Goal: Information Seeking & Learning: Learn about a topic

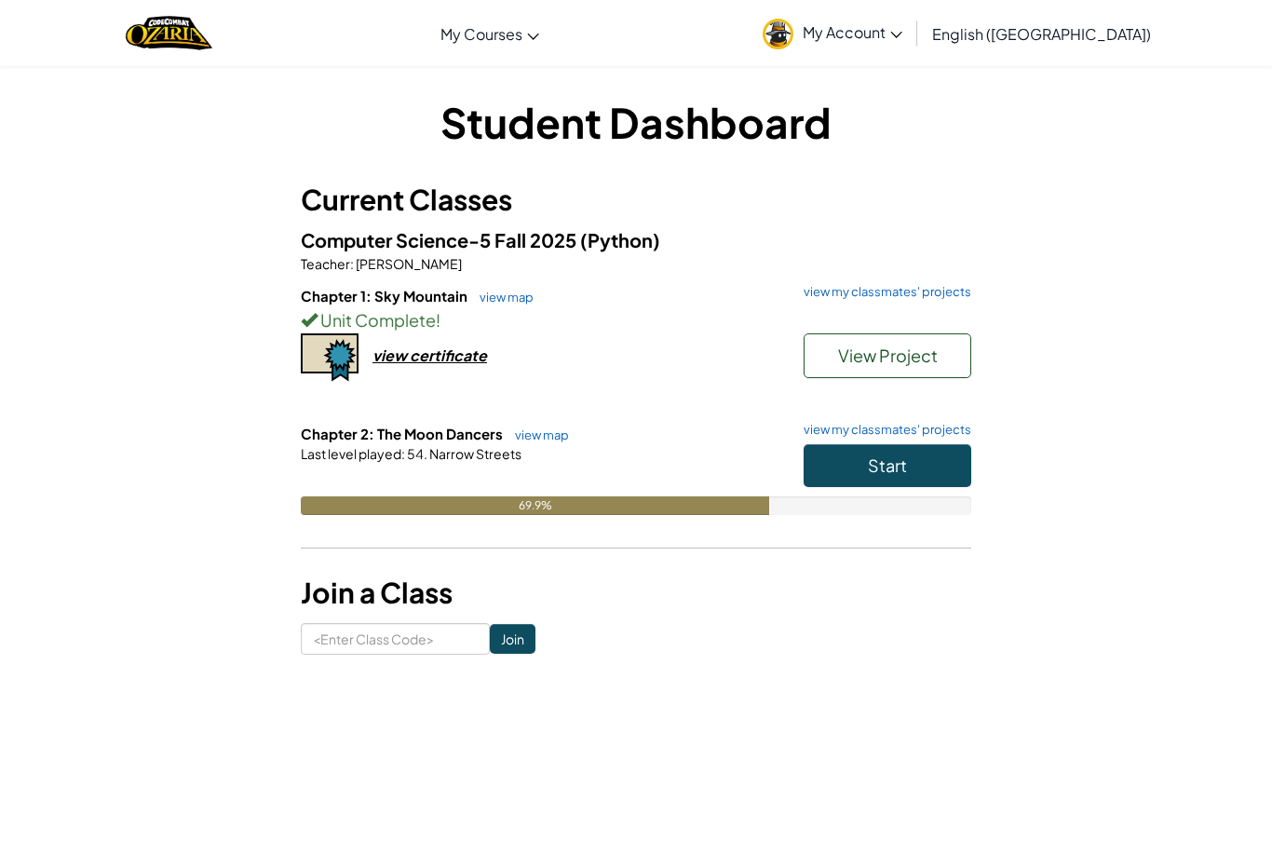
click at [911, 481] on button "Start" at bounding box center [887, 465] width 168 height 43
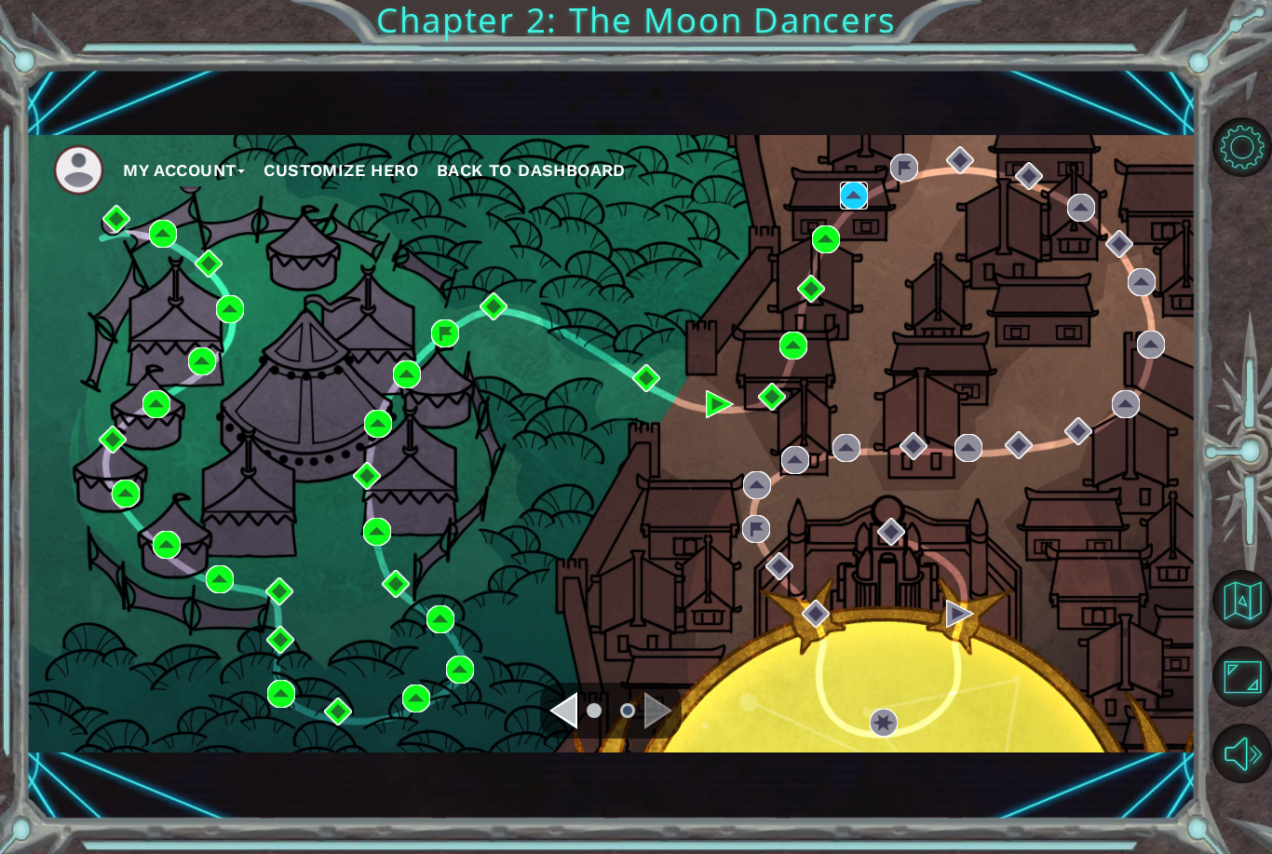
click at [854, 182] on img at bounding box center [854, 196] width 28 height 28
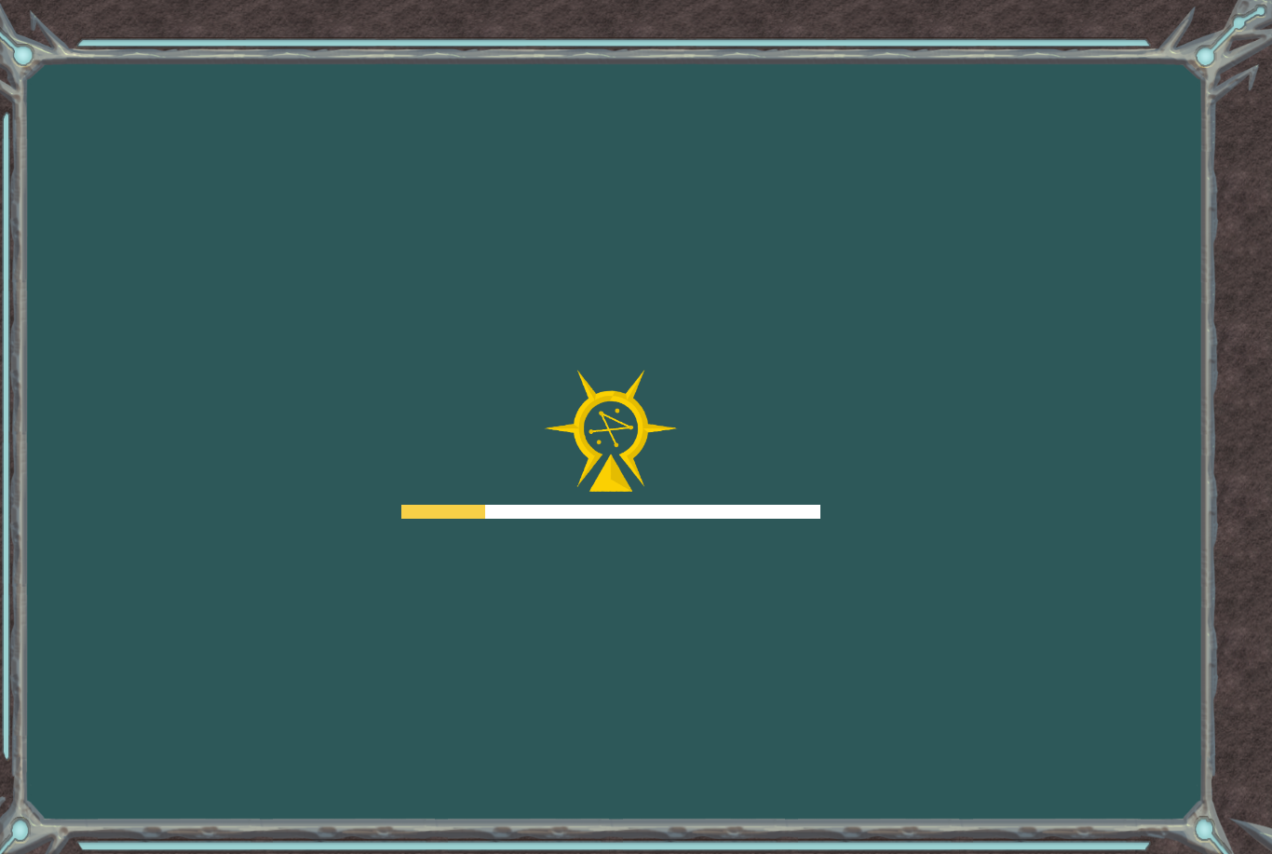
click at [871, 205] on div "Goals Error loading from server. Try refreshing the page. You'll need to join a…" at bounding box center [636, 427] width 1272 height 854
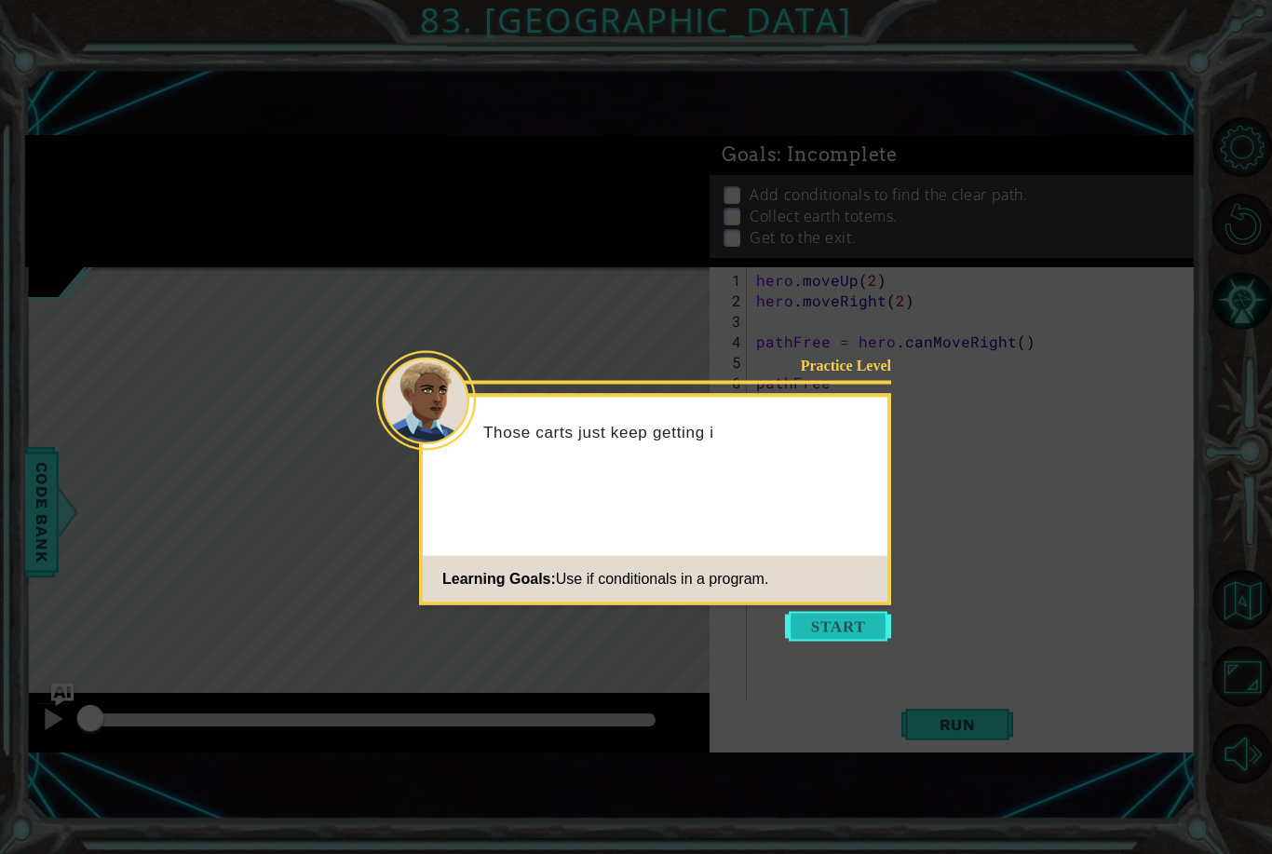
click at [837, 626] on button "Start" at bounding box center [838, 627] width 106 height 30
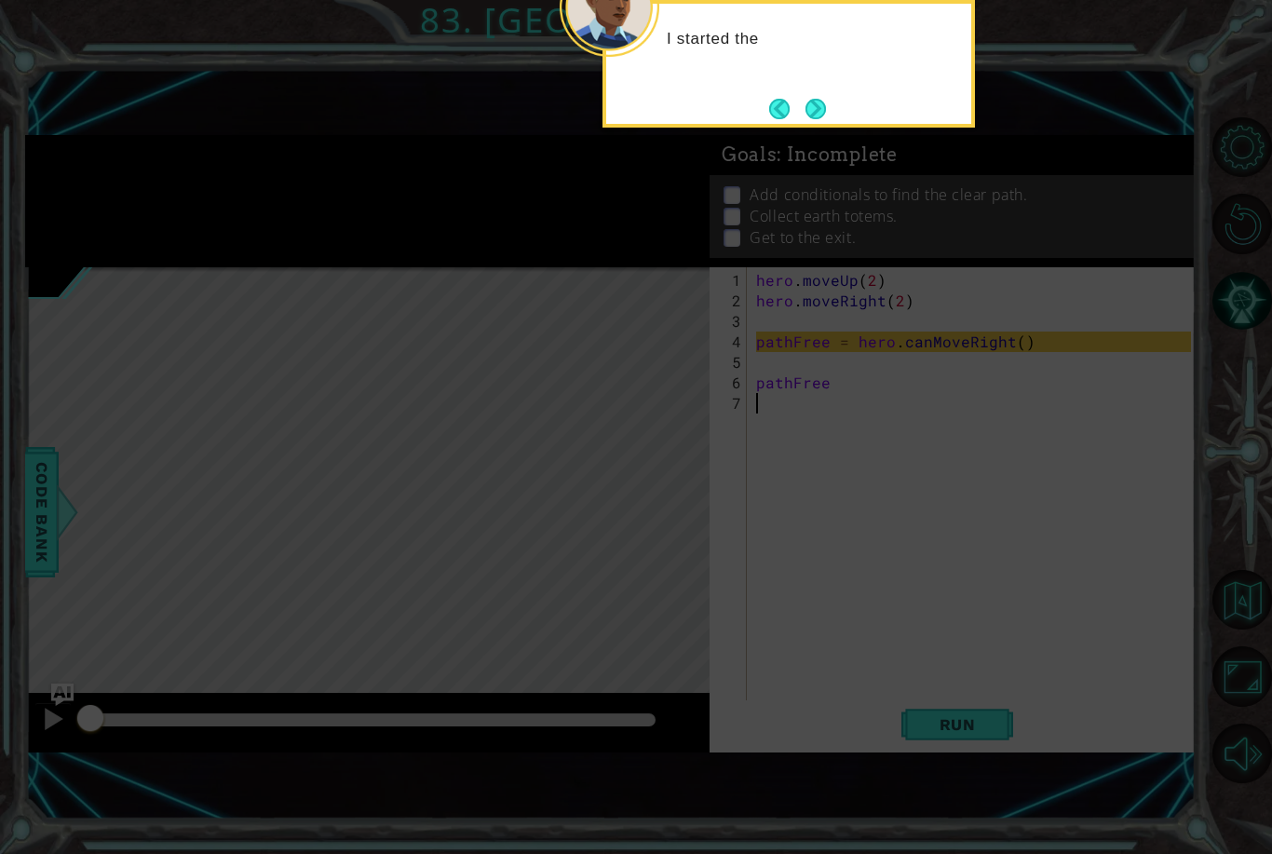
click at [838, 641] on icon at bounding box center [636, 220] width 1272 height 1265
click at [805, 119] on button "Next" at bounding box center [815, 109] width 20 height 20
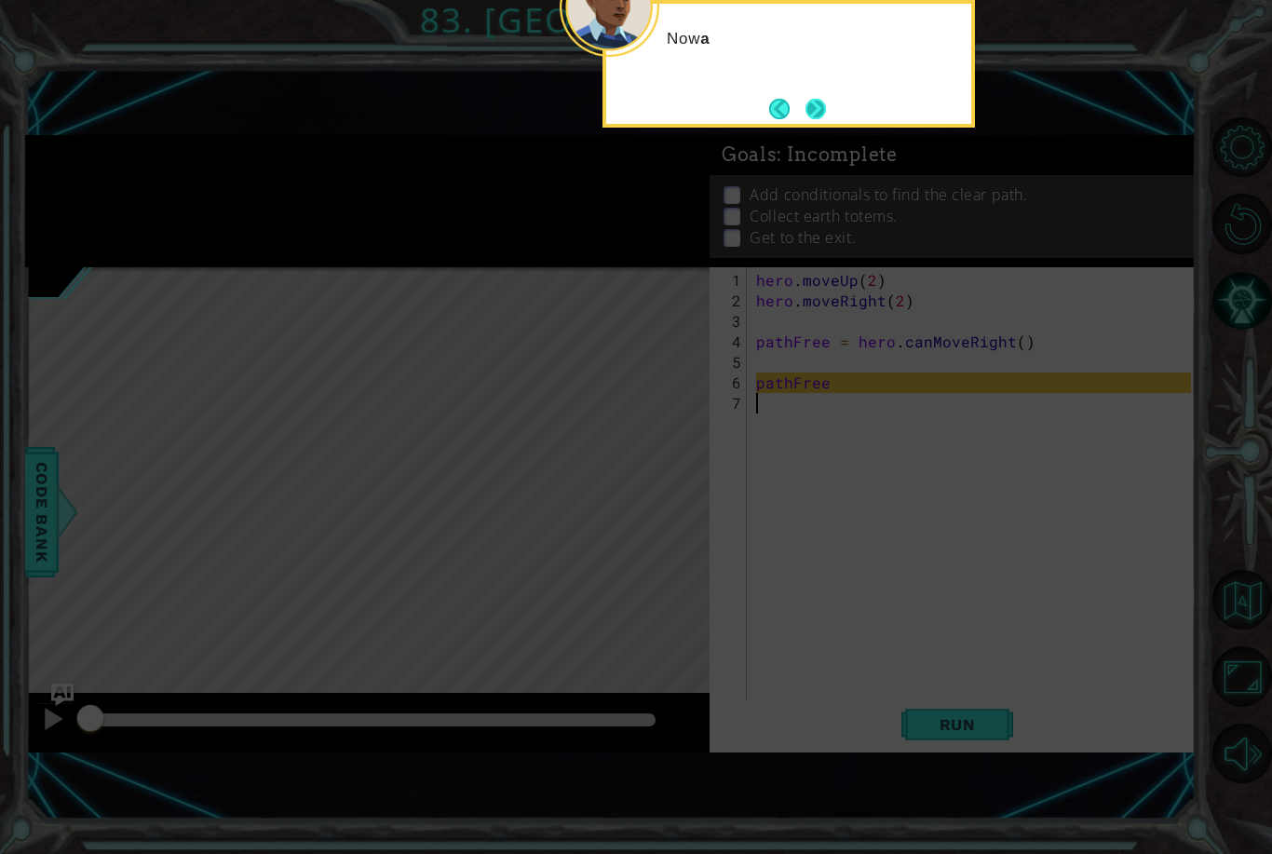
click at [826, 119] on button "Next" at bounding box center [815, 109] width 20 height 20
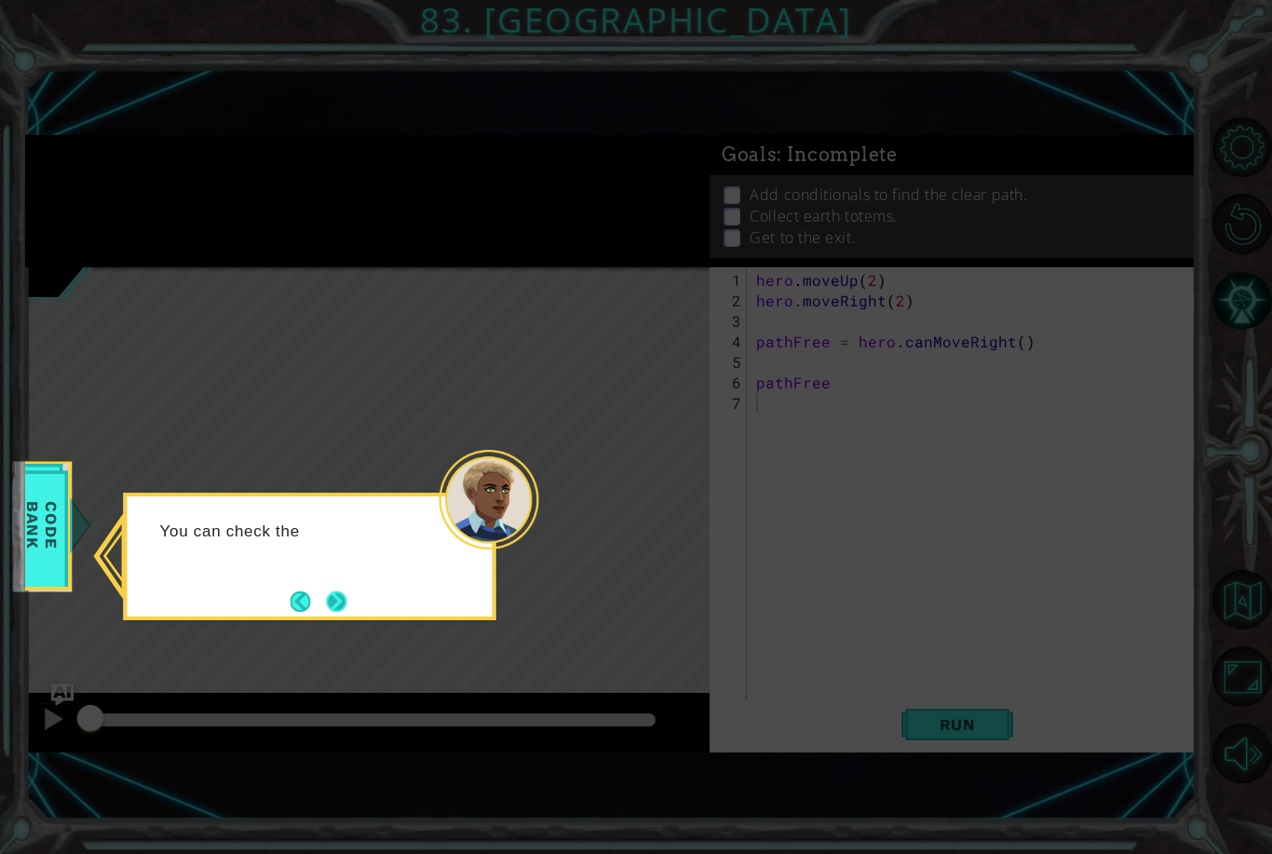
click at [346, 591] on button "Next" at bounding box center [336, 601] width 20 height 20
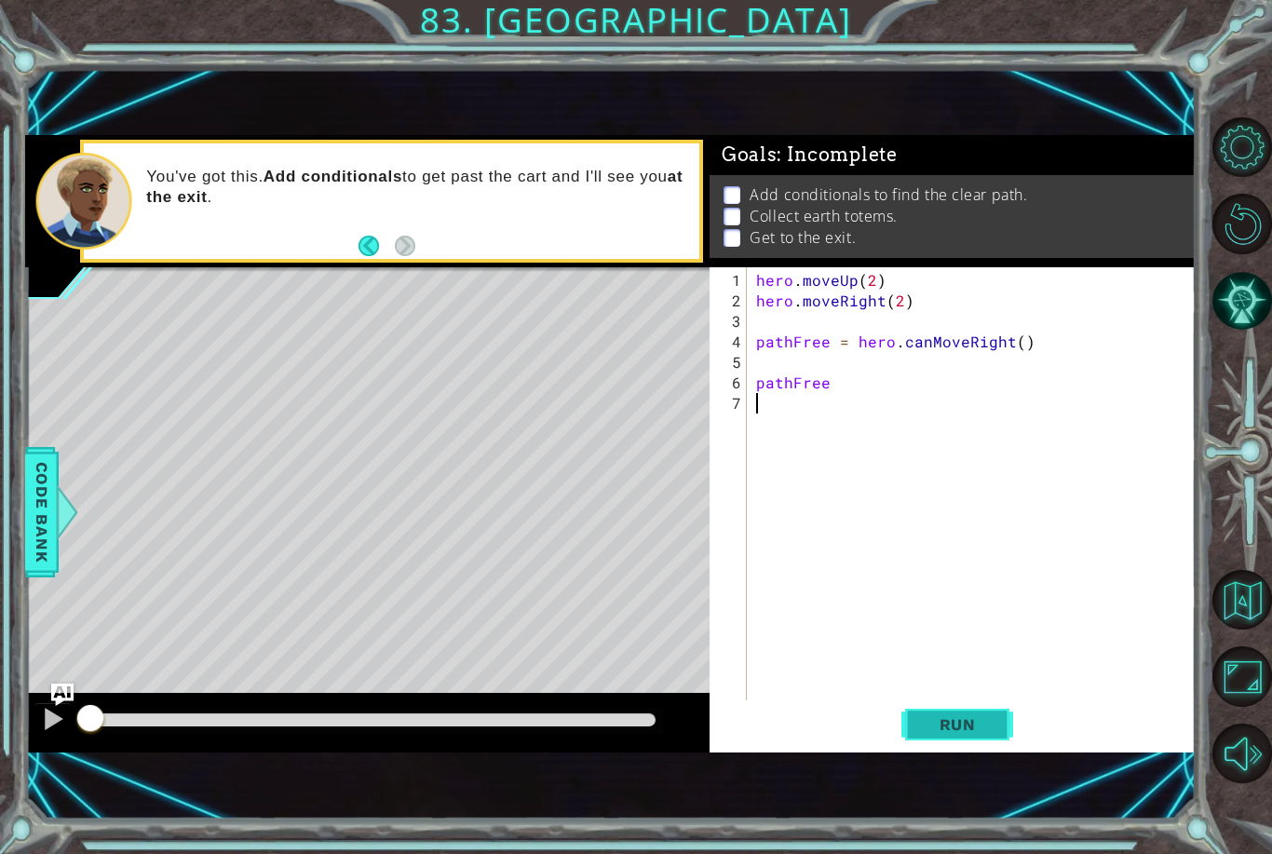
click at [970, 722] on span "Run" at bounding box center [958, 724] width 74 height 19
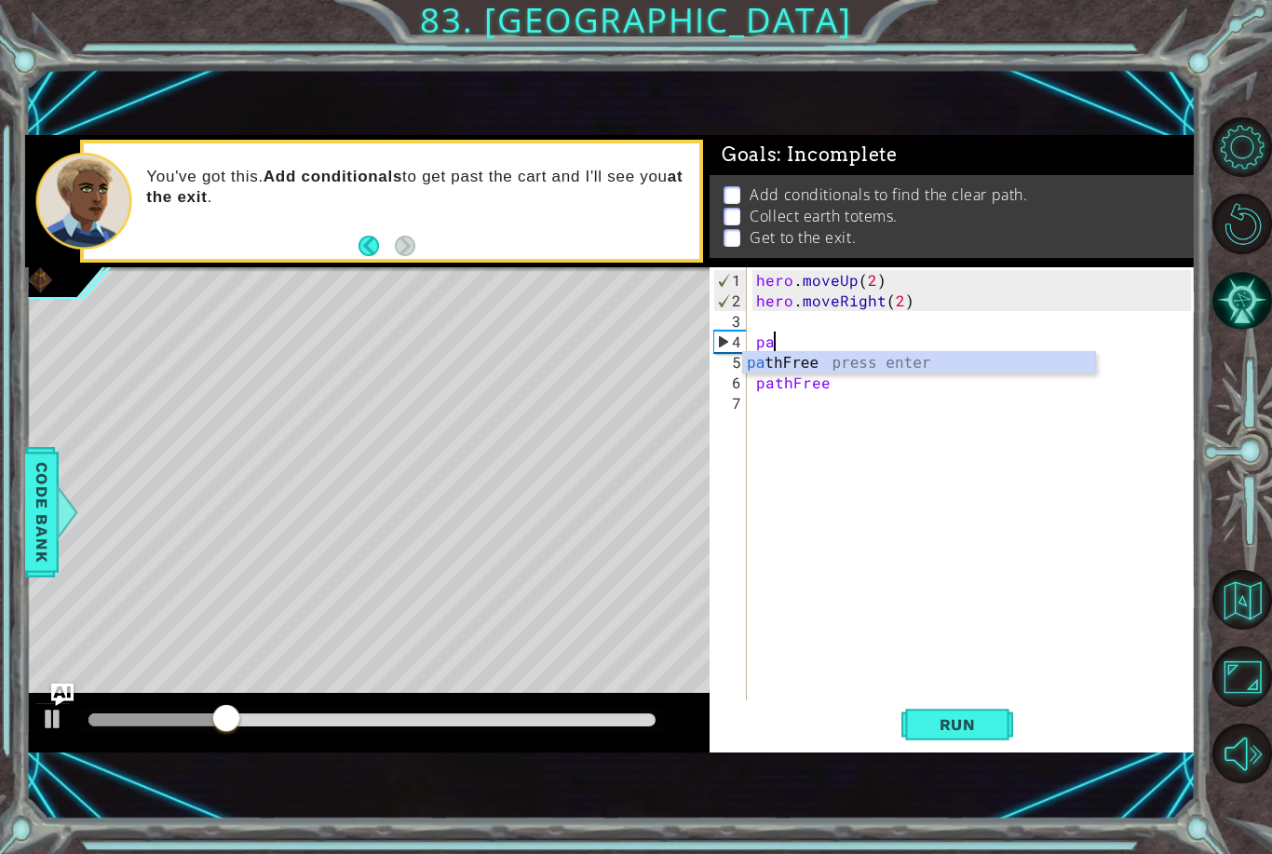
type textarea "p"
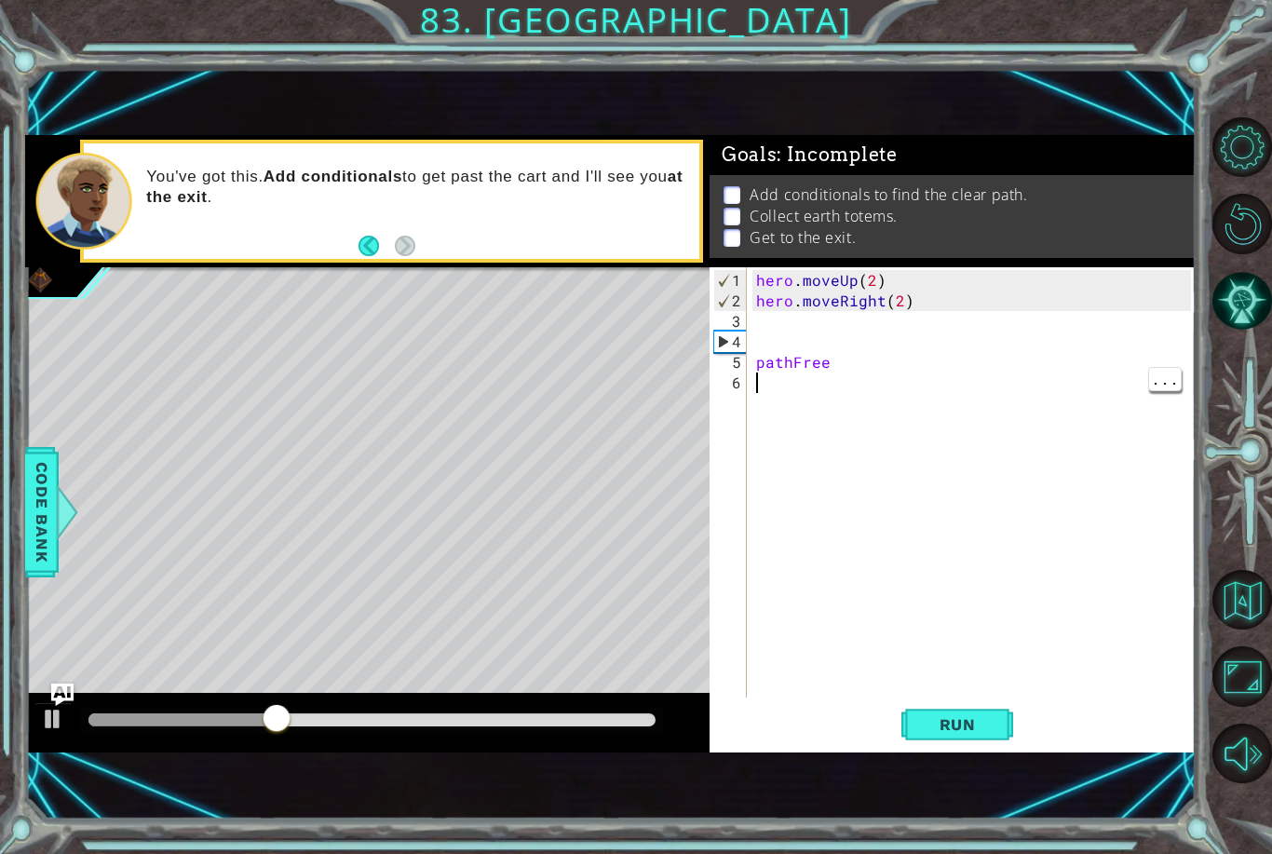
click at [880, 384] on div "hero . moveUp ( 2 ) hero . moveRight ( 2 ) pathFree" at bounding box center [976, 505] width 448 height 471
click at [822, 385] on div "hero . moveUp ( 2 ) hero . moveRight ( 2 ) pathFree" at bounding box center [976, 505] width 448 height 471
click at [841, 368] on div "hero . moveUp ( 2 ) hero . moveRight ( 2 ) pathFree" at bounding box center [976, 505] width 448 height 471
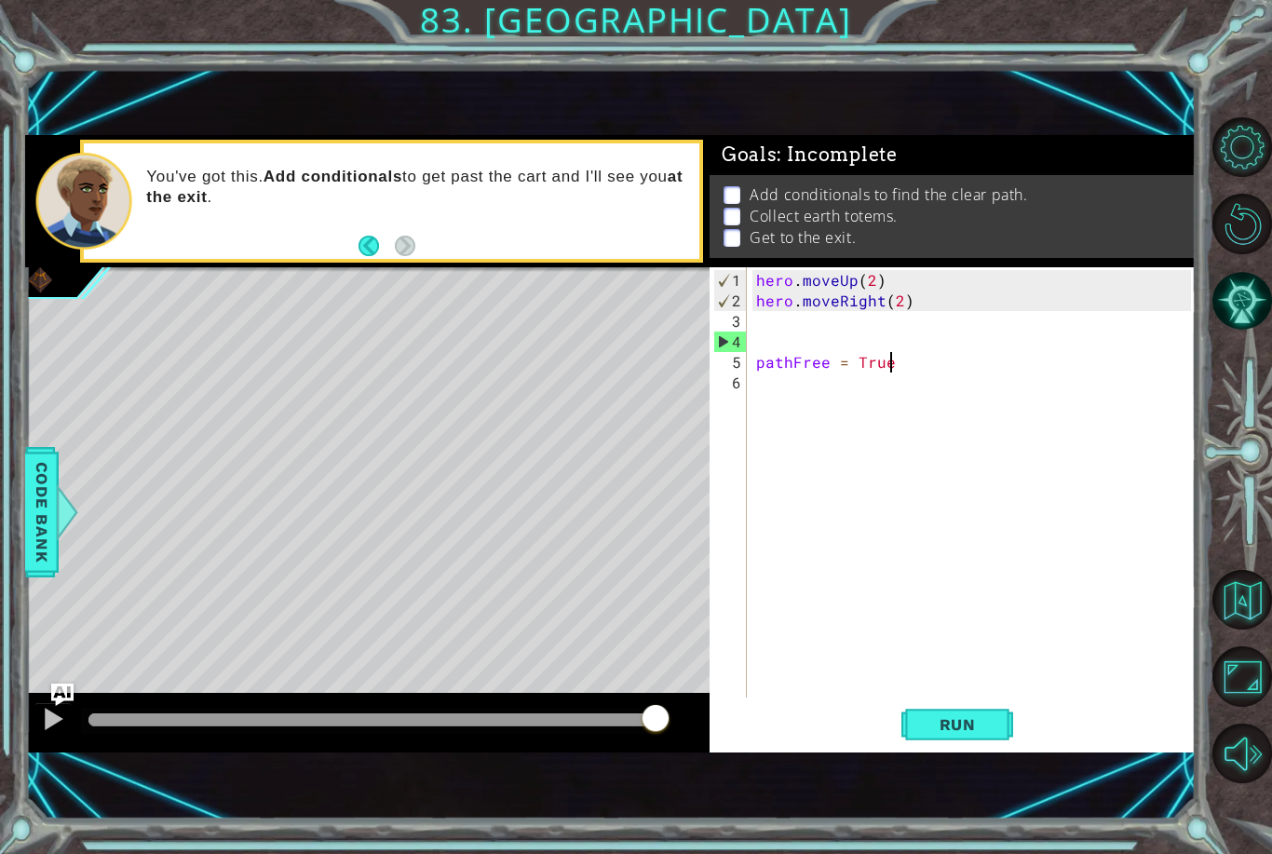
type textarea "pathFree = True"
click at [857, 3] on div "1 ההההההההההההההההההההההההההההההההההההההההההההההההההההההההההההההההההההההההההההה…" at bounding box center [636, 427] width 1272 height 854
click at [46, 725] on div at bounding box center [53, 719] width 24 height 24
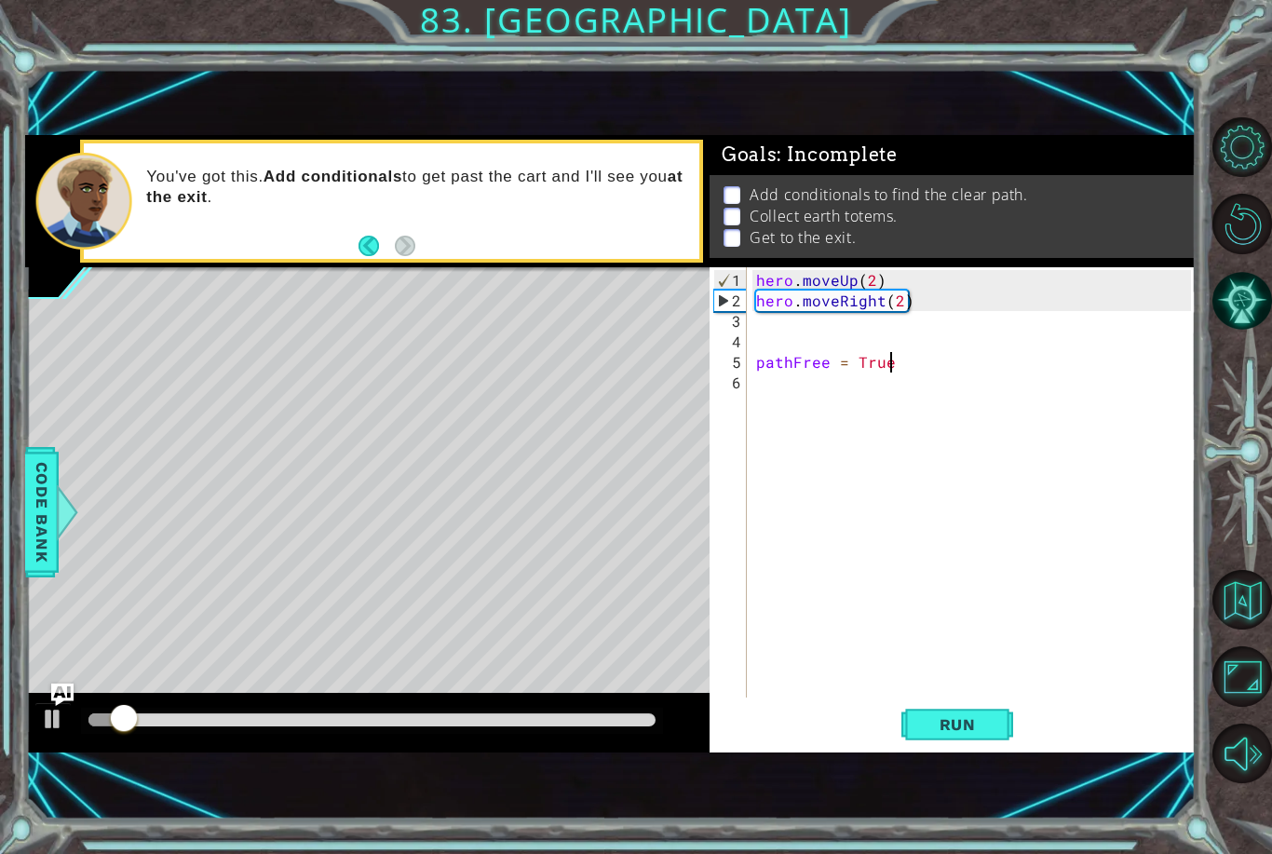
scroll to position [0, 0]
click at [897, 360] on div "hero . moveUp ( 2 ) hero . moveRight ( 2 ) pathFree = True" at bounding box center [976, 505] width 448 height 471
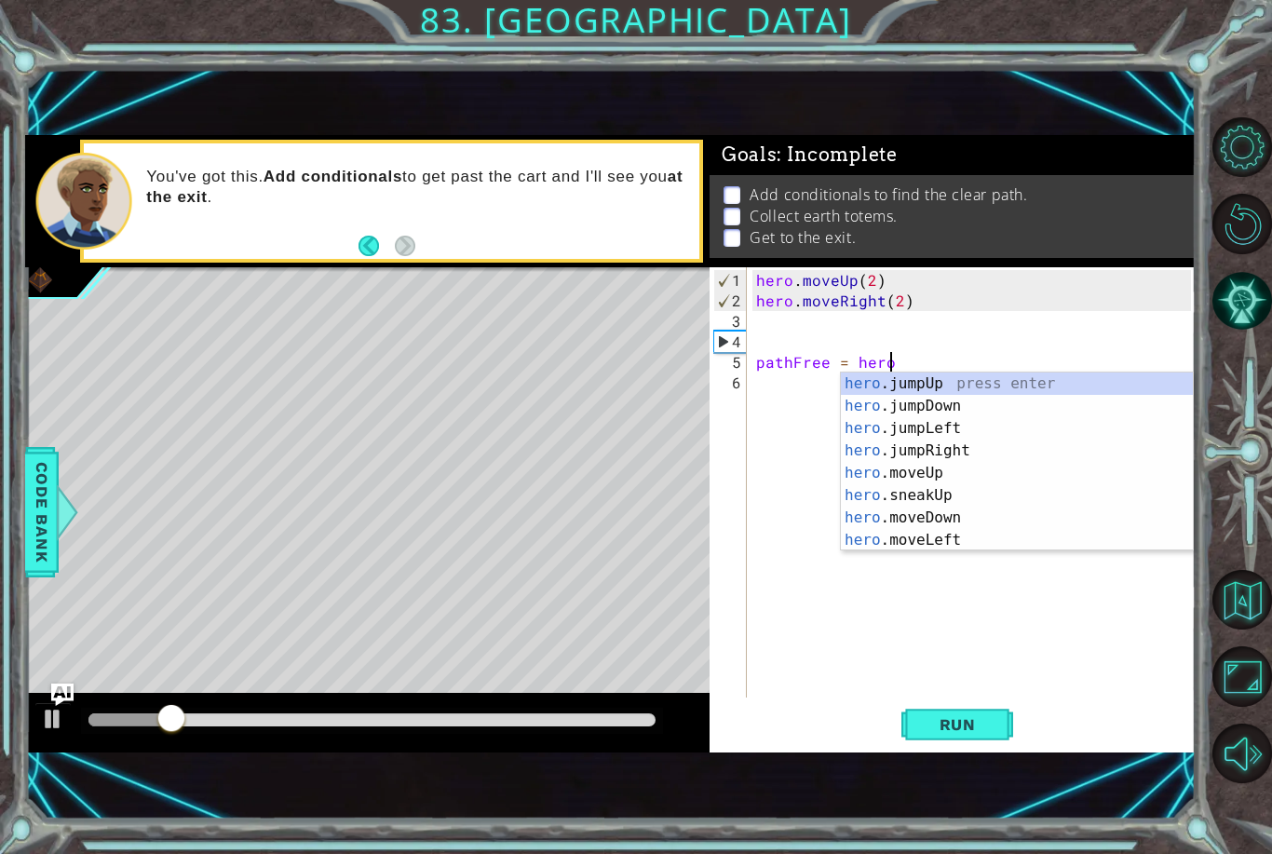
scroll to position [0, 7]
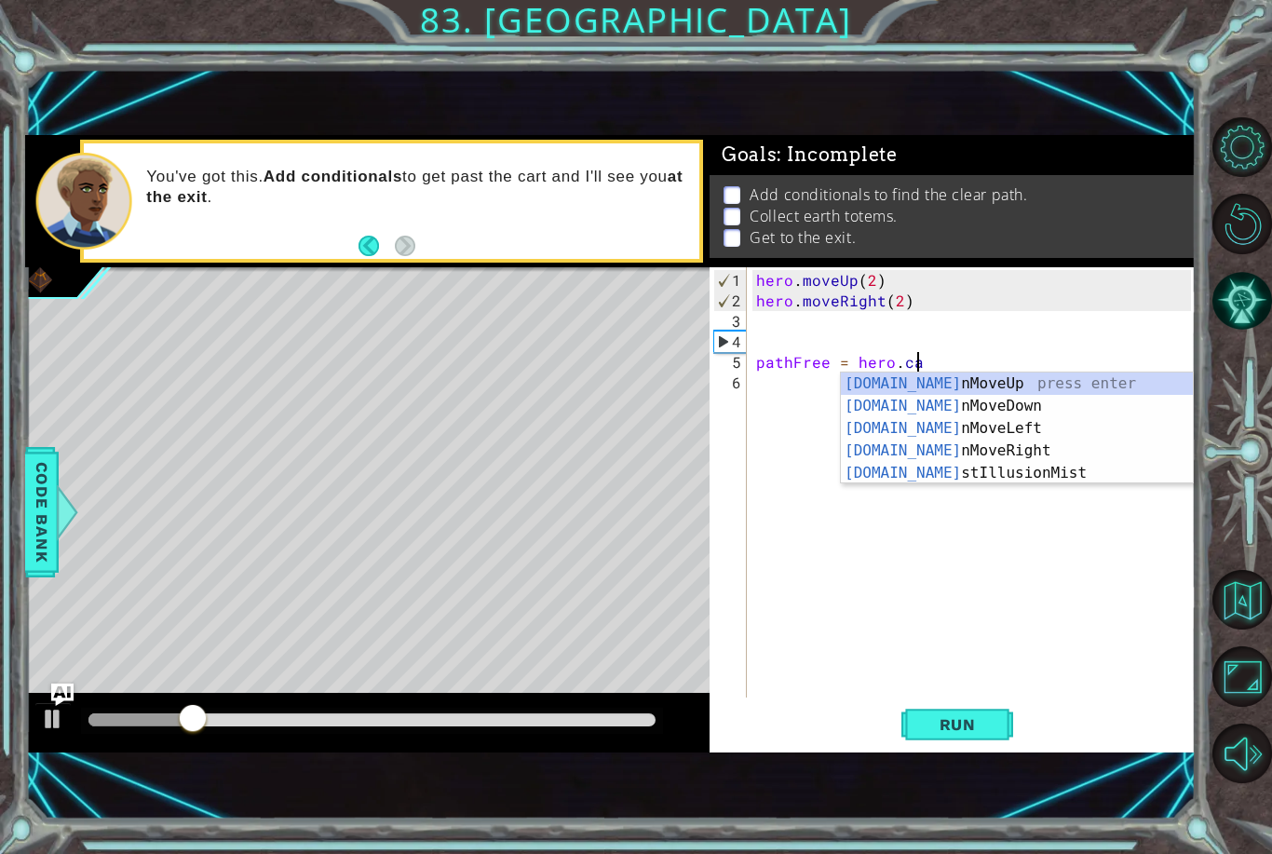
type textarea "pathFree = hero.can"
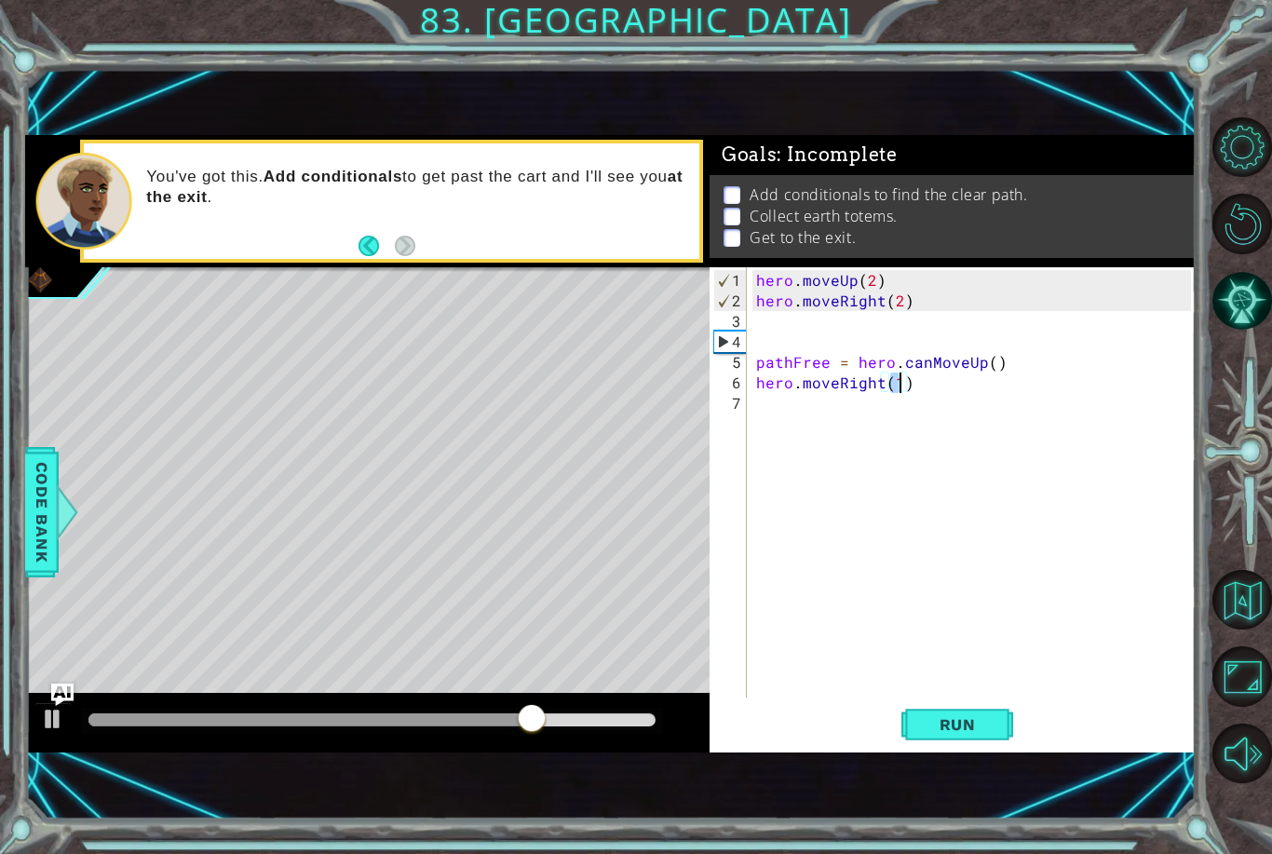
scroll to position [0, 8]
type textarea "hero.moveRight(2)"
click at [983, 733] on span "Run" at bounding box center [958, 724] width 74 height 19
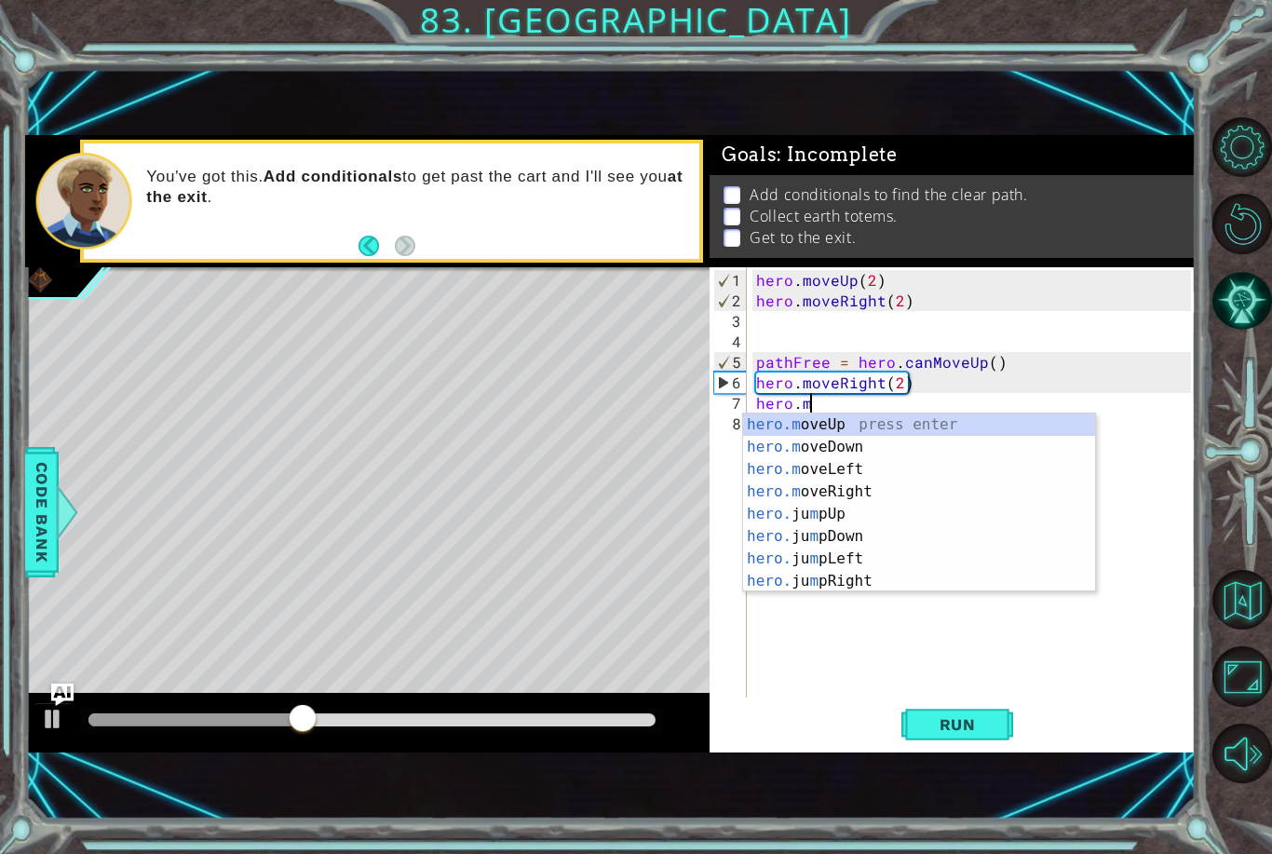
scroll to position [0, 3]
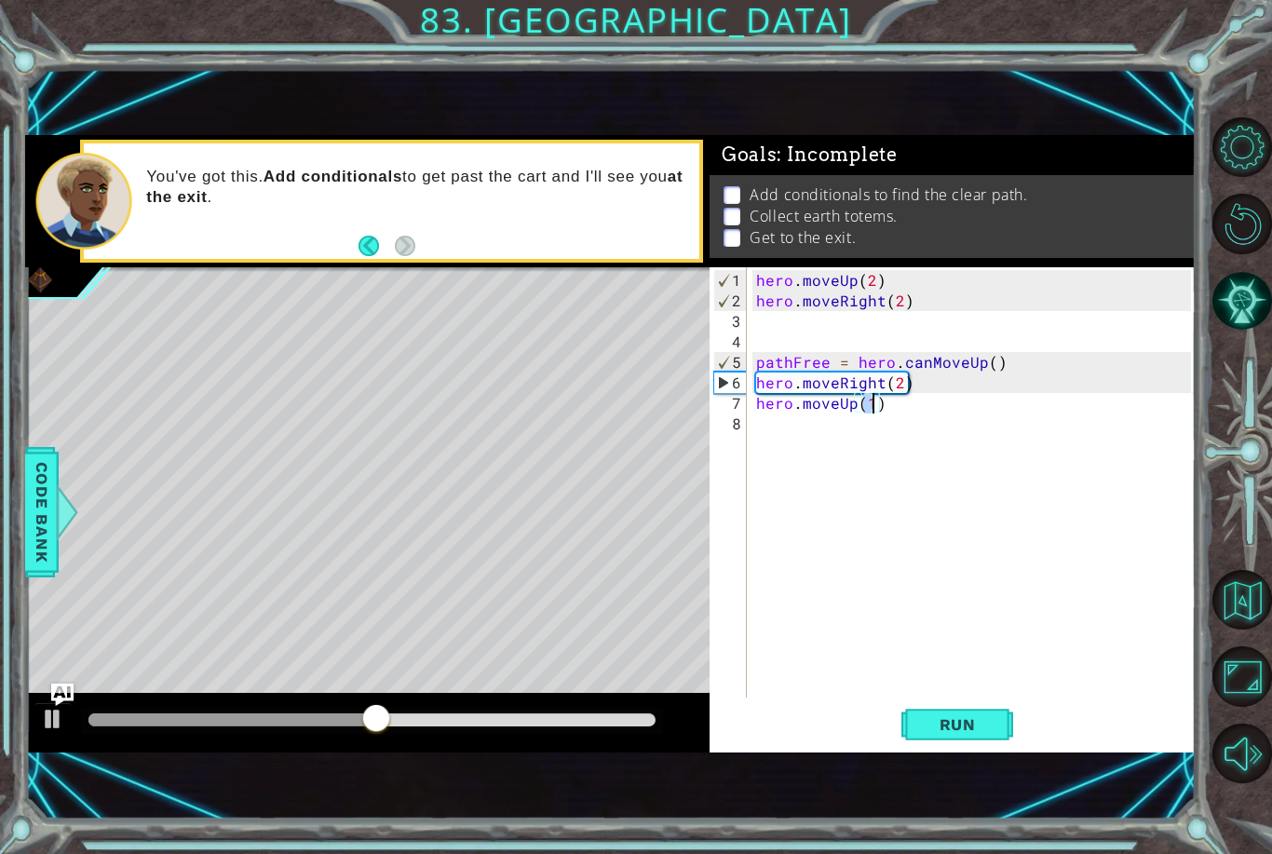
type textarea "hero.moveUp(3)"
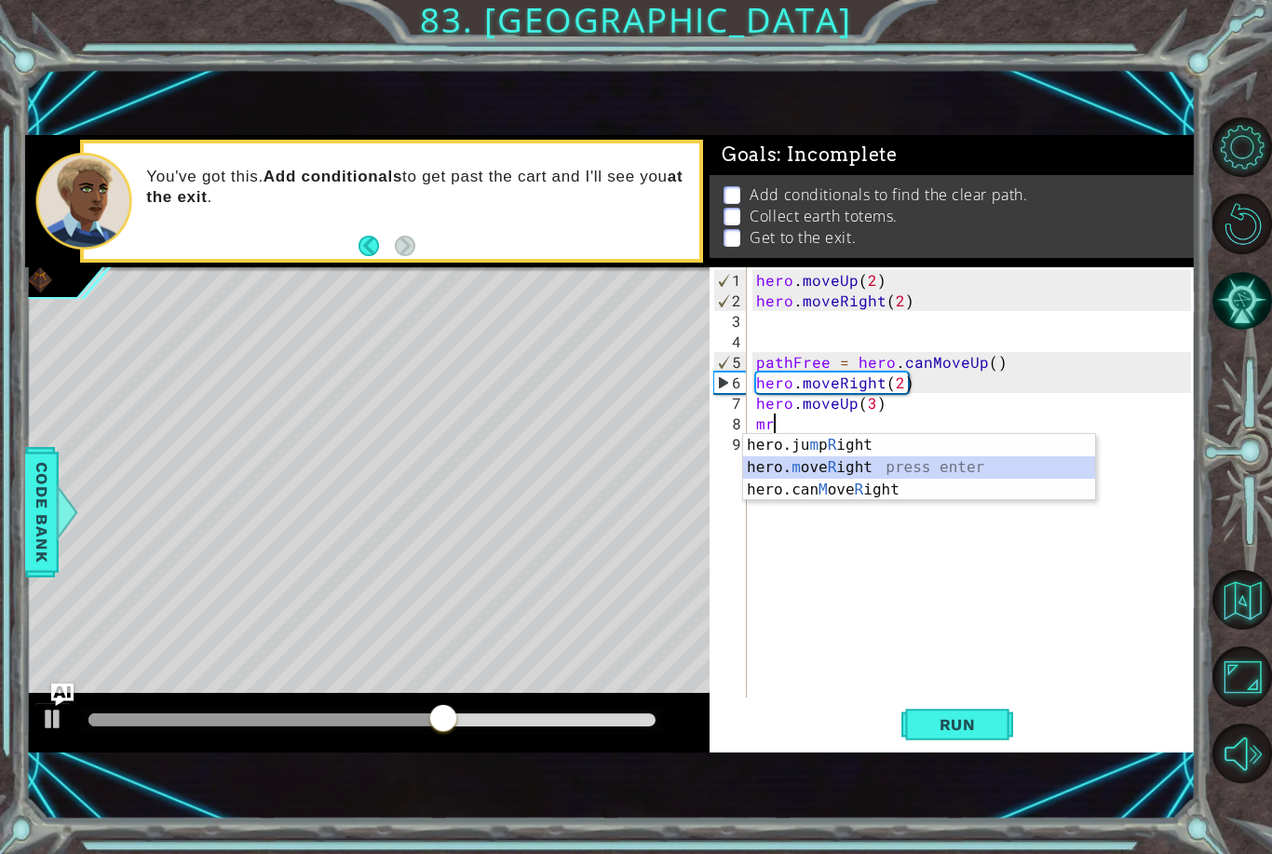
type textarea "hero.moveRight(1)"
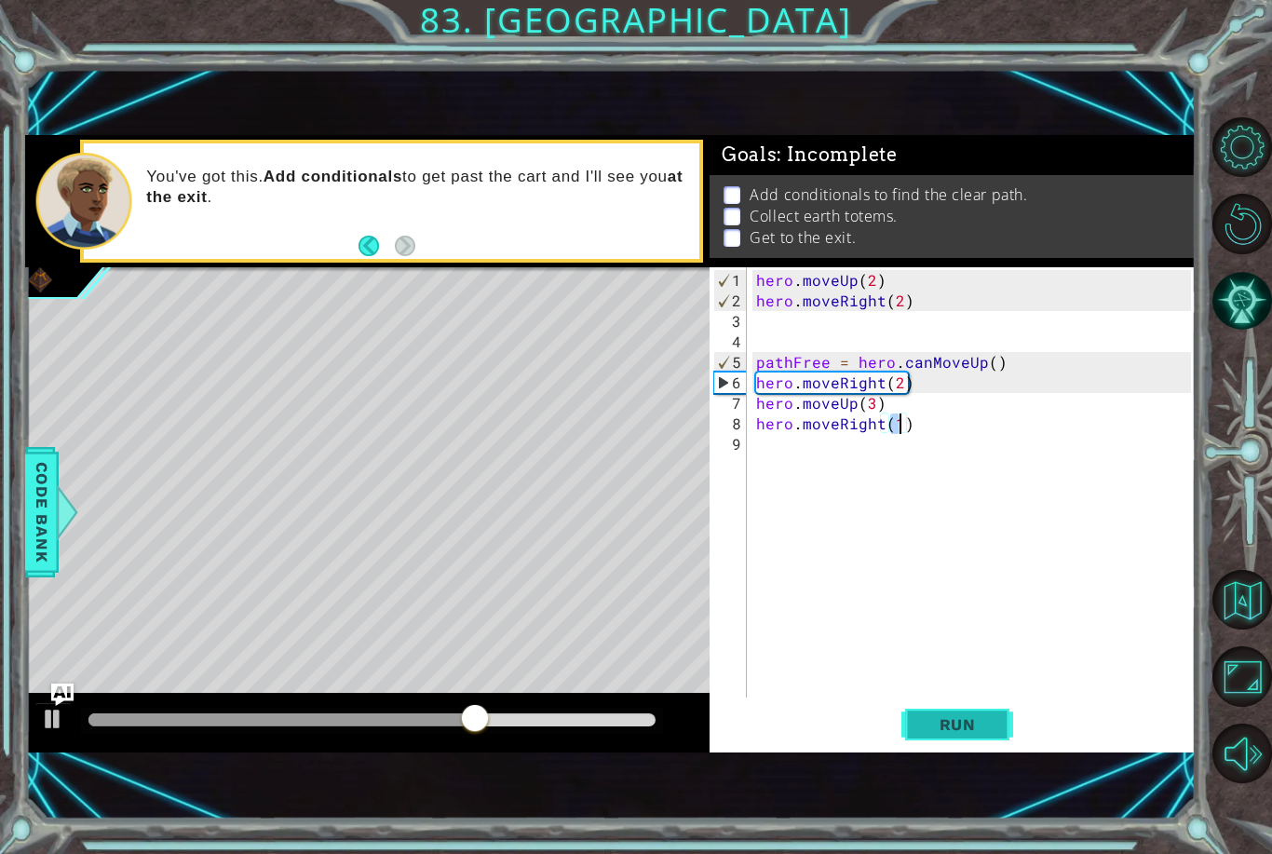
click at [971, 721] on span "Run" at bounding box center [958, 724] width 74 height 19
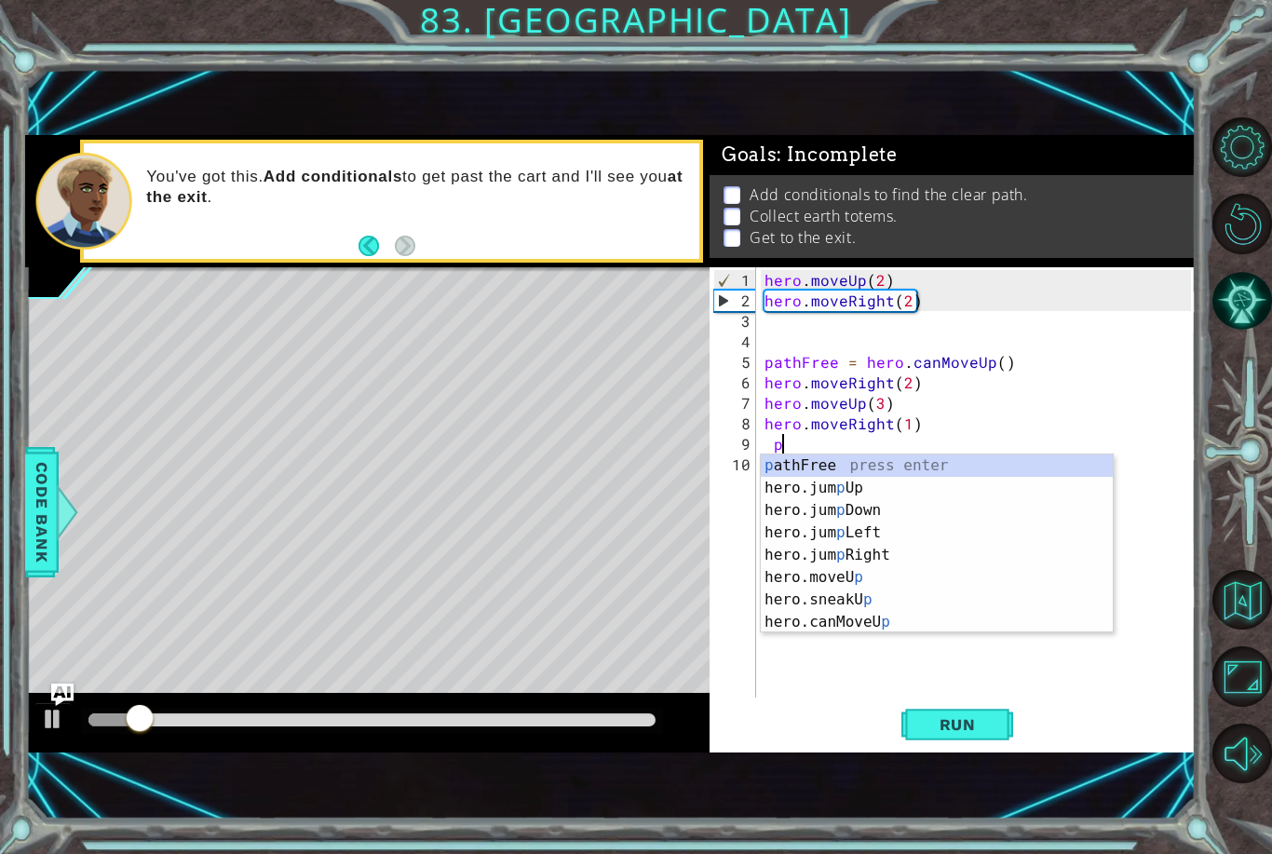
type textarea "pat"
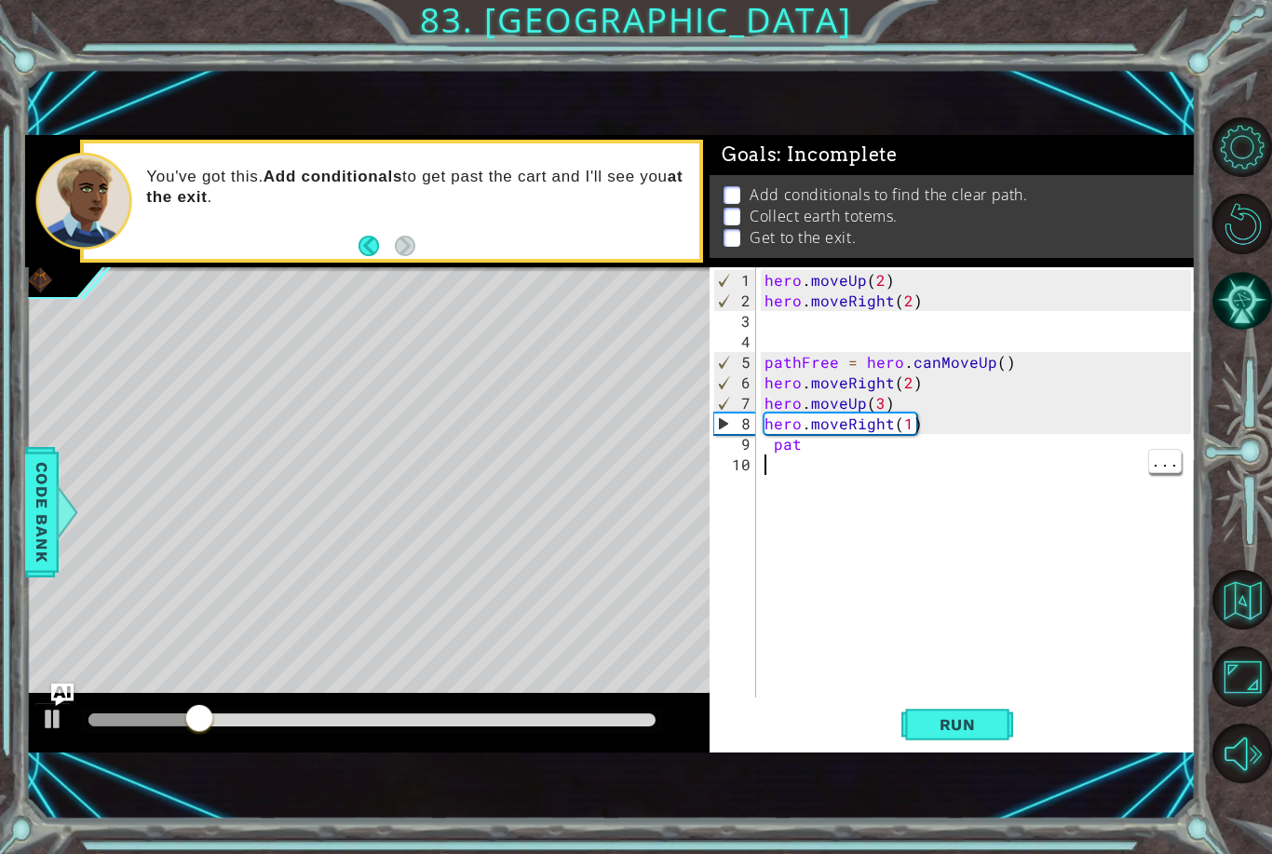
click at [871, 458] on div "hero . moveUp ( 2 ) hero . moveRight ( 2 ) pathFree = hero . canMoveUp ( ) hero…" at bounding box center [980, 505] width 439 height 471
click at [857, 459] on div "hero . moveUp ( 2 ) hero . moveRight ( 2 ) pathFree = hero . canMoveUp ( ) hero…" at bounding box center [980, 505] width 439 height 471
type textarea "p"
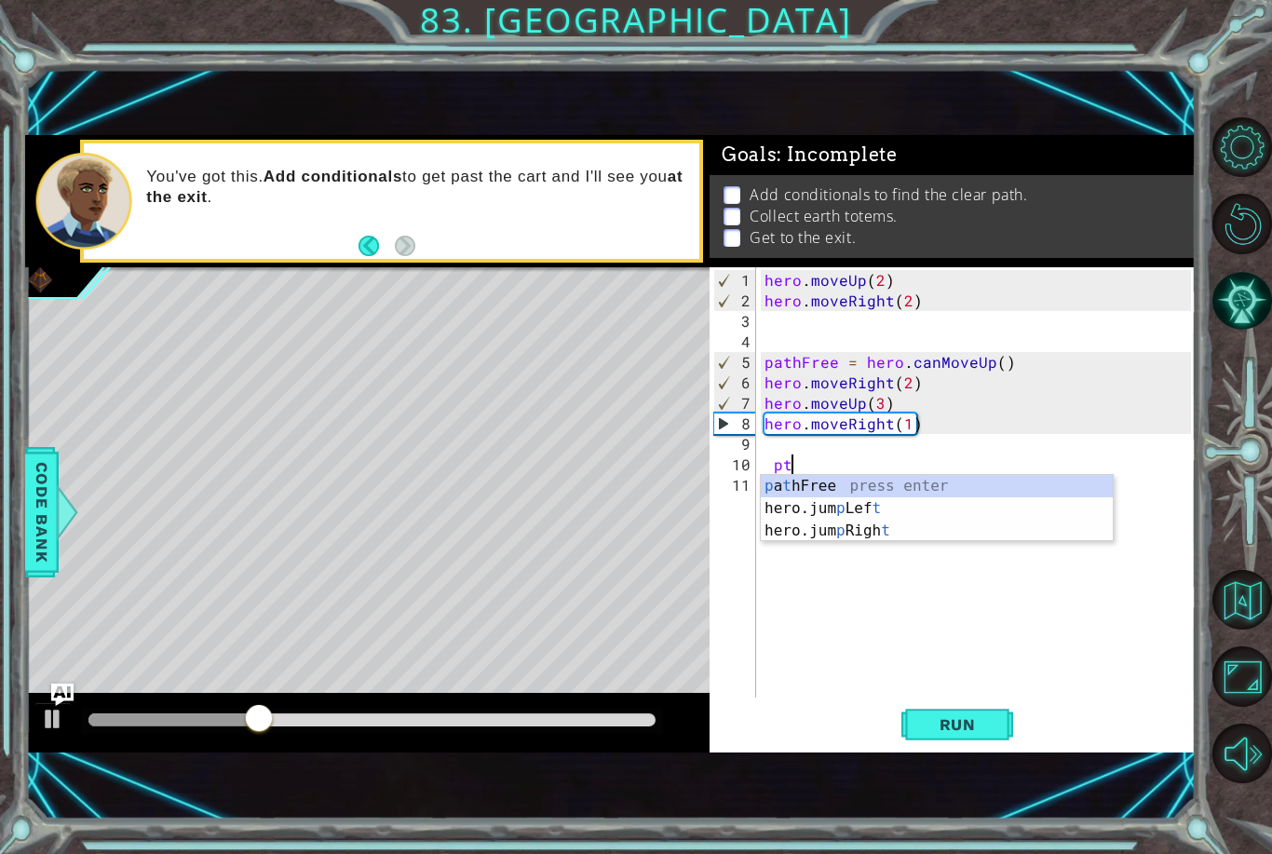
type textarea "pth"
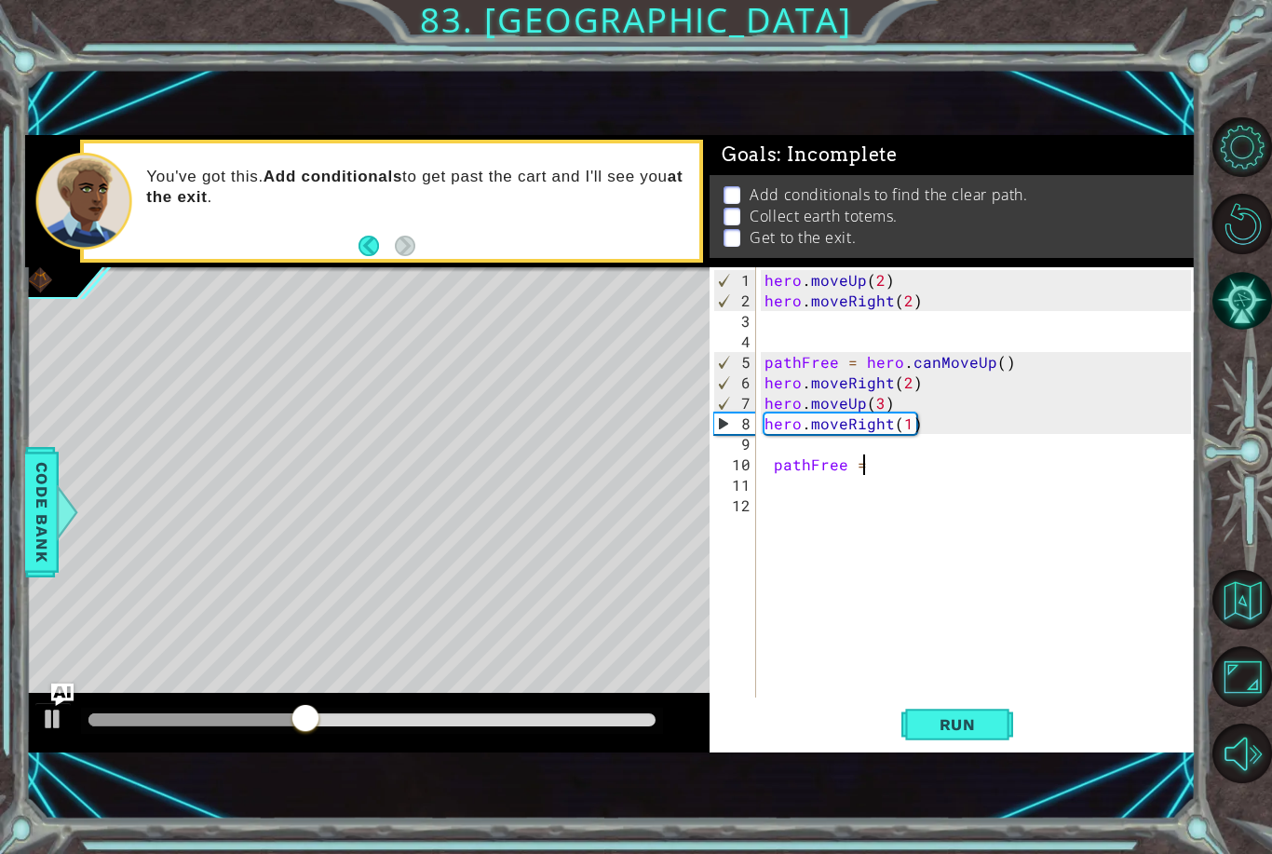
scroll to position [0, 6]
type textarea "pathFree = False"
click at [854, 492] on div "hero . moveUp ( 2 ) hero . moveRight ( 2 ) pathFree = hero . canMoveUp ( ) hero…" at bounding box center [980, 505] width 439 height 471
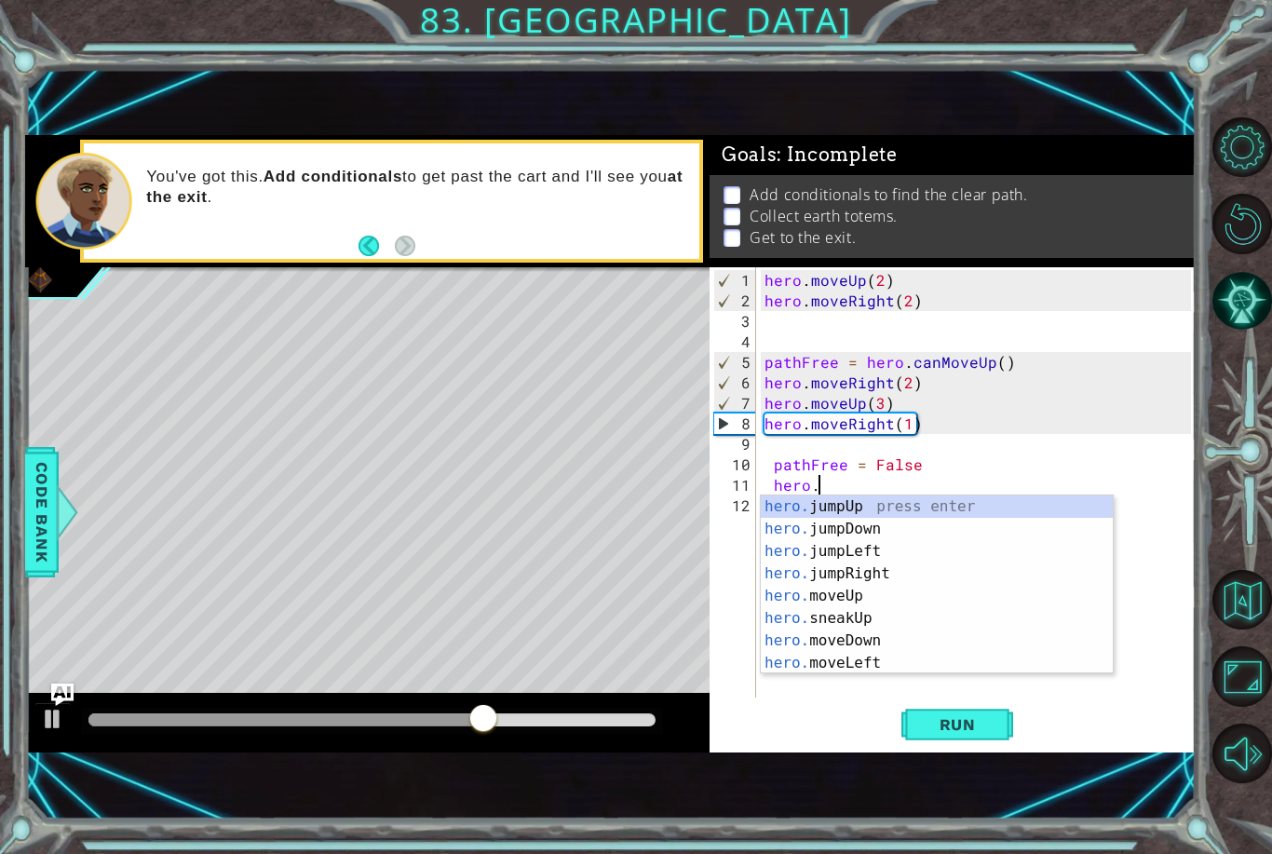
scroll to position [0, 3]
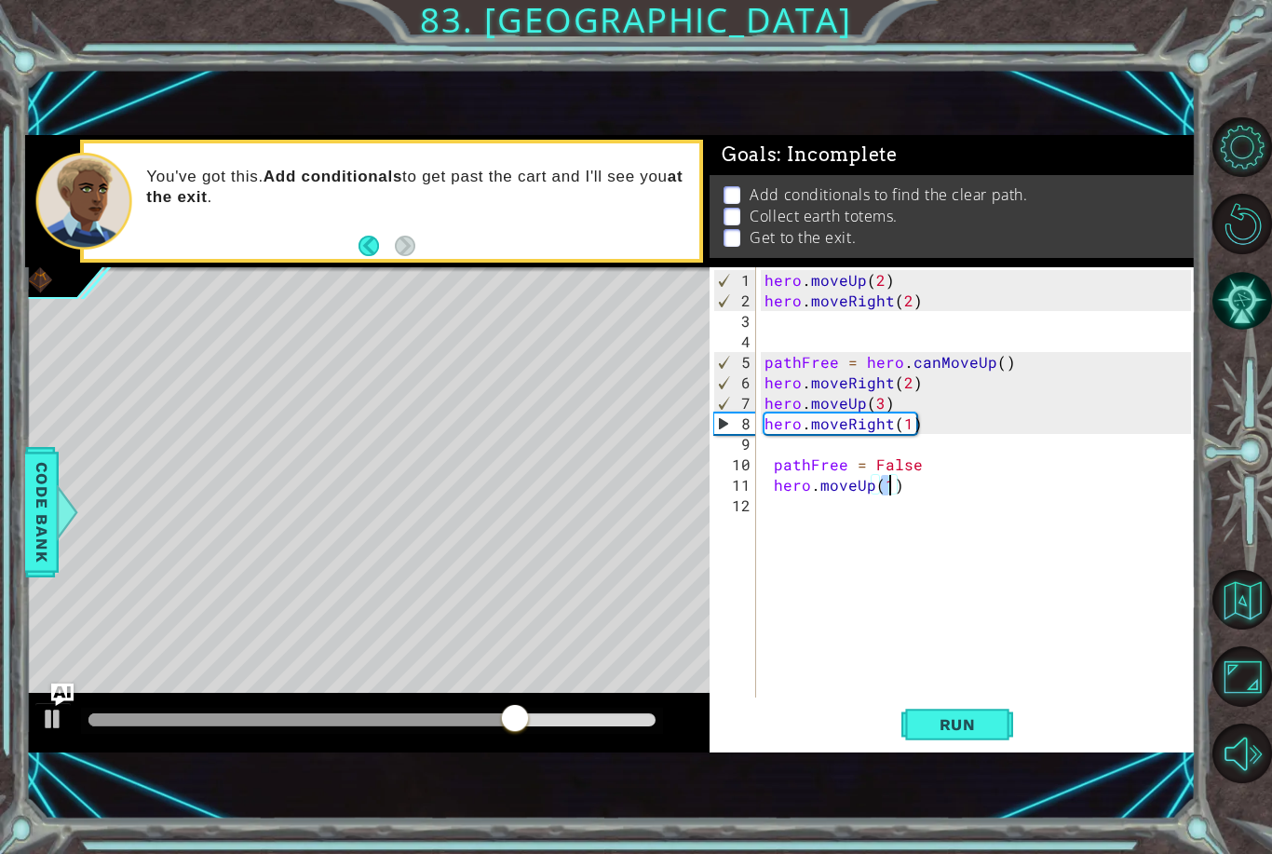
type textarea "hero.moveUp(2)"
type textarea "hero.moveRight(2)"
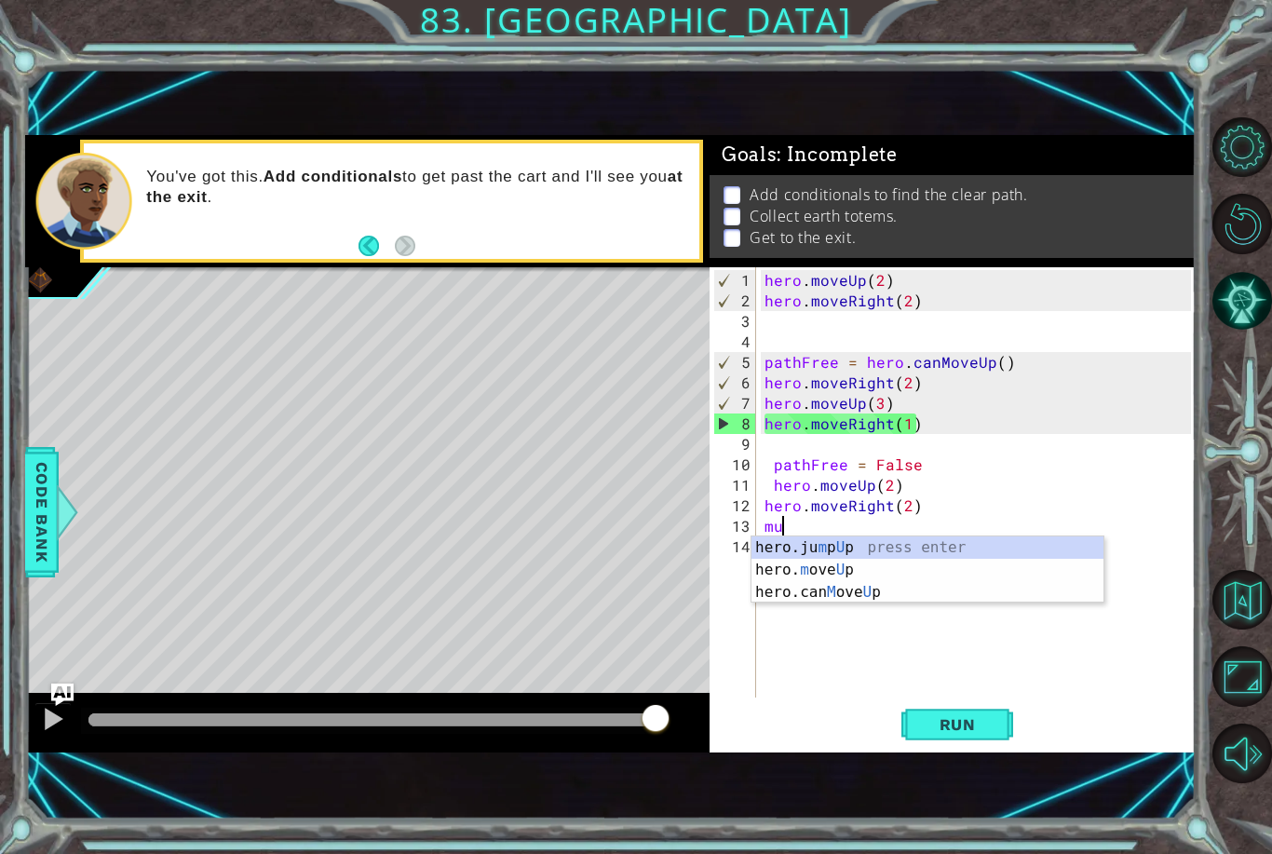
type textarea "m"
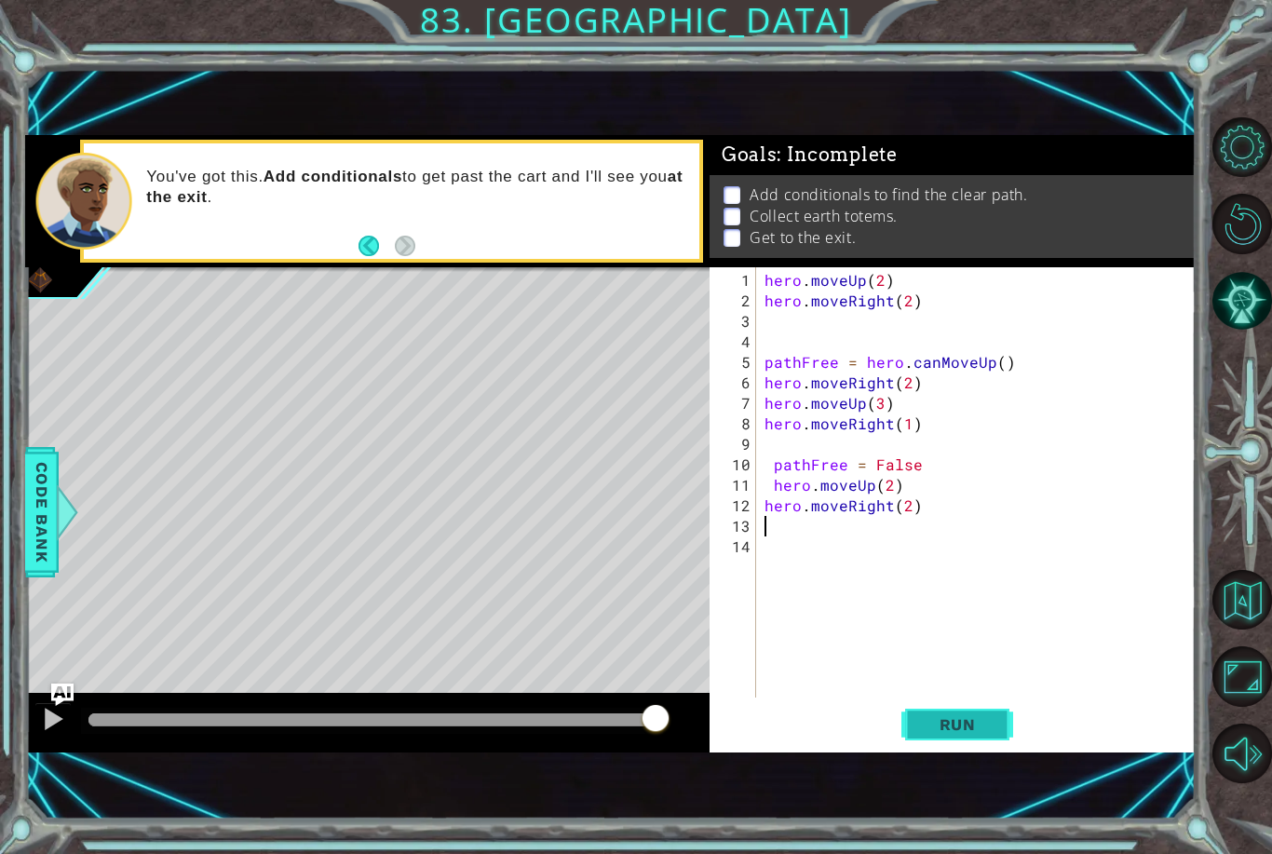
click at [985, 728] on span "Run" at bounding box center [958, 724] width 74 height 19
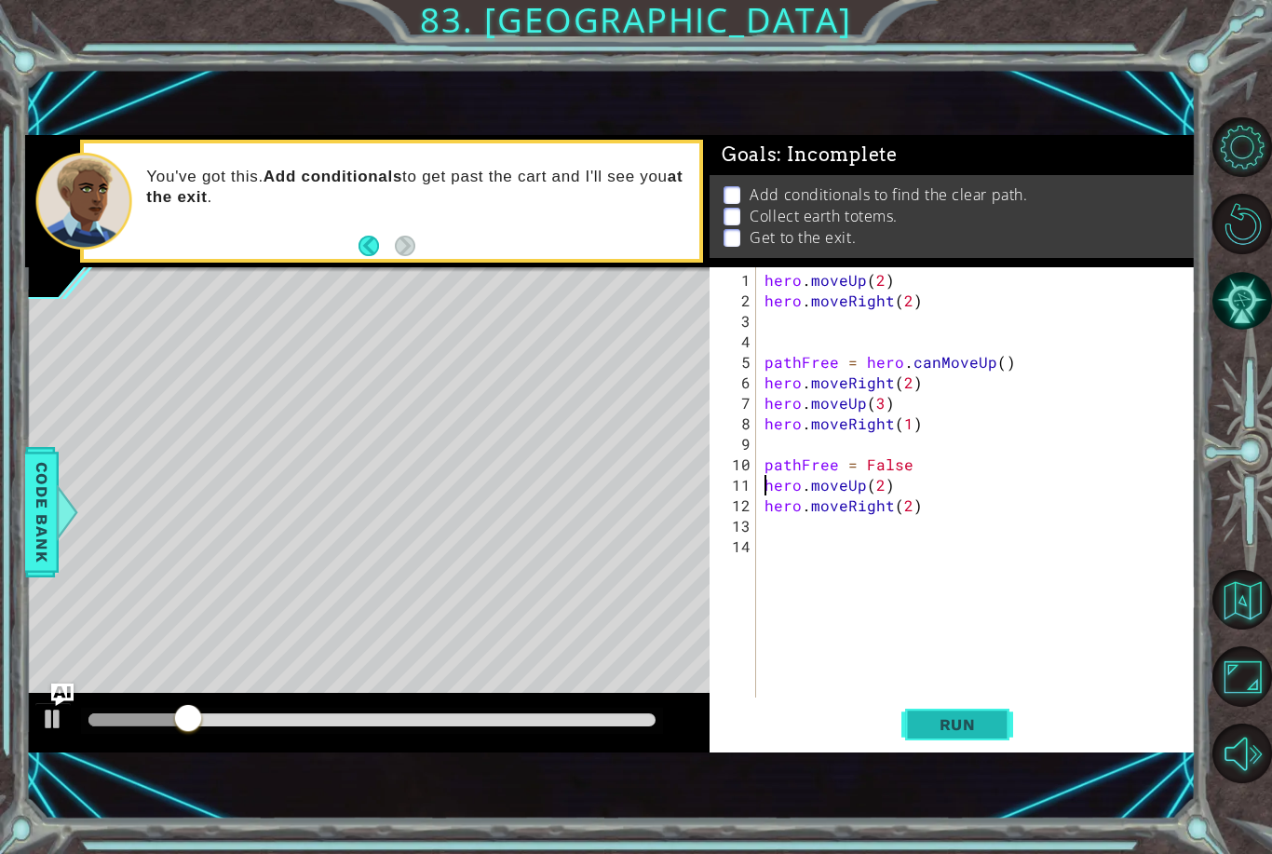
click at [969, 730] on span "Run" at bounding box center [958, 724] width 74 height 19
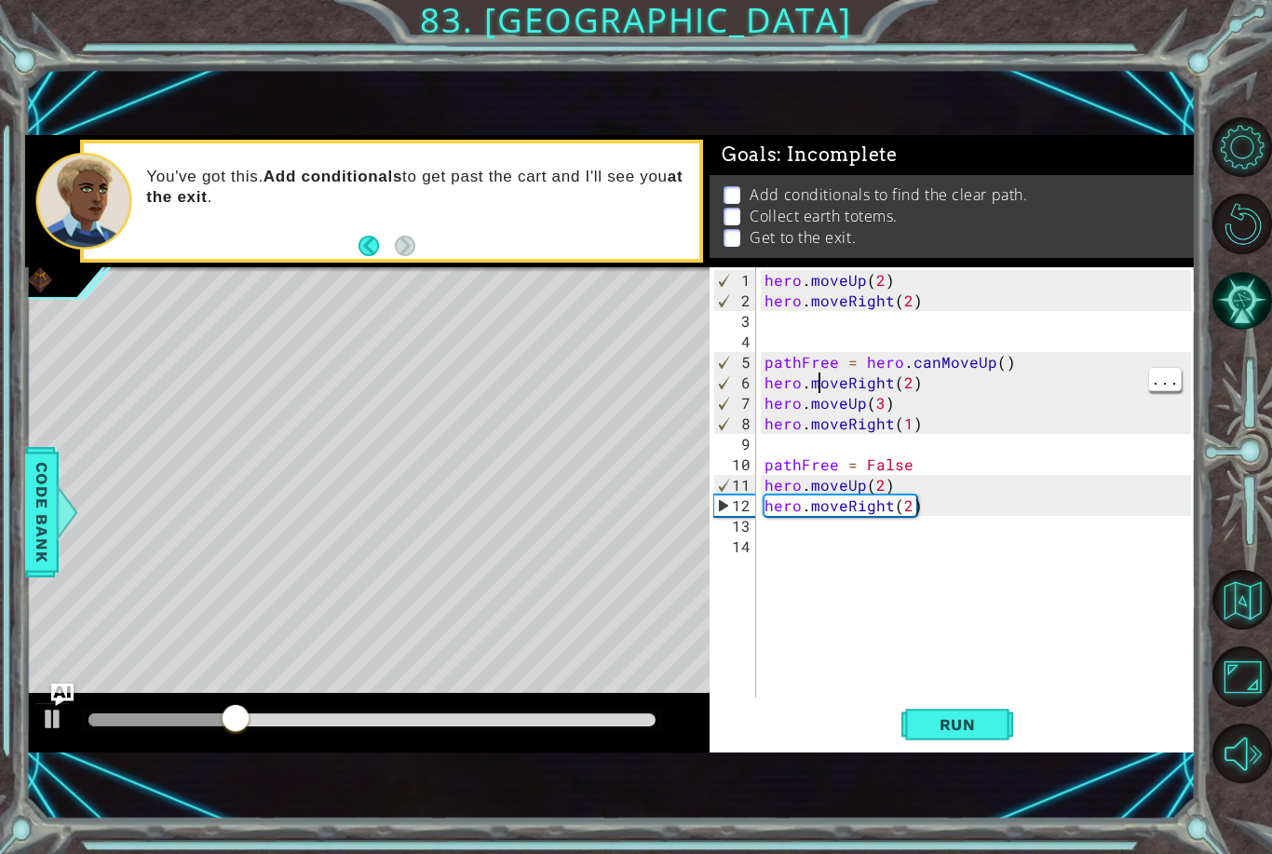
click at [815, 391] on div "hero . moveUp ( 2 ) hero . moveRight ( 2 ) pathFree = hero . canMoveUp ( ) hero…" at bounding box center [980, 505] width 439 height 471
click at [817, 385] on div "hero . moveUp ( 2 ) hero . moveRight ( 2 ) pathFree = hero . canMoveUp ( ) hero…" at bounding box center [980, 505] width 439 height 471
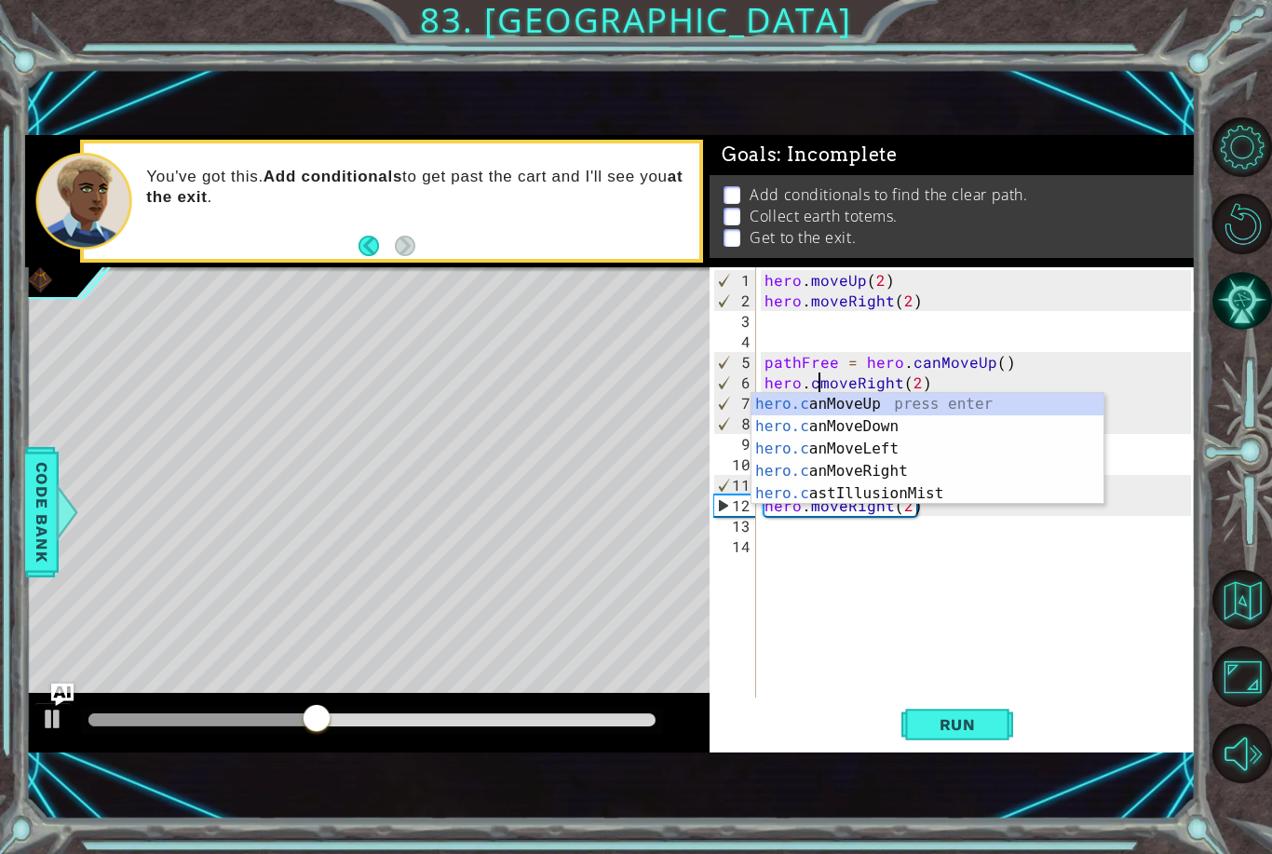
scroll to position [0, 4]
type textarea "hero.canmoveRight(2)"
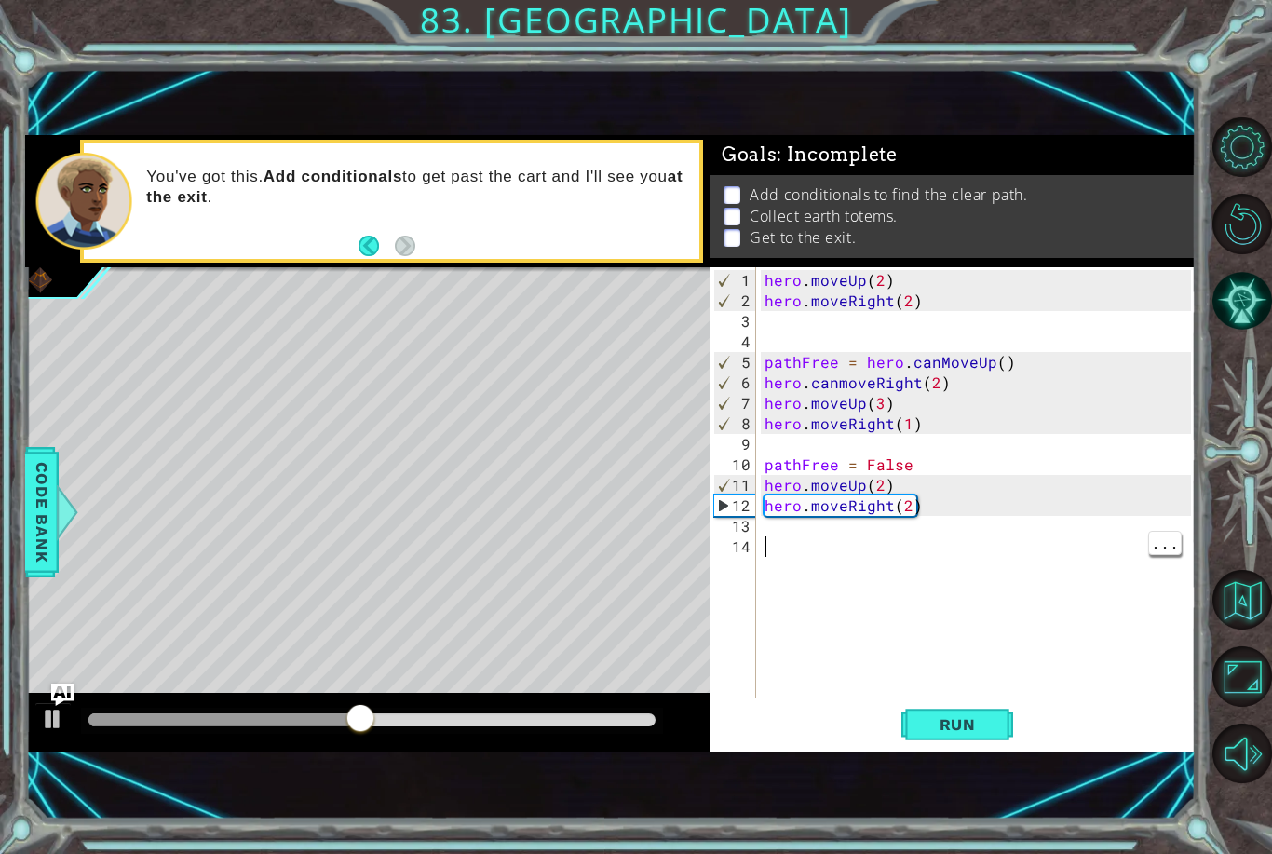
scroll to position [0, 0]
click at [840, 385] on div "hero . moveUp ( 2 ) hero . moveRight ( 2 ) pathFree = hero . canMoveUp ( ) hero…" at bounding box center [980, 505] width 439 height 471
click at [849, 382] on div "hero . moveUp ( 2 ) hero . moveRight ( 2 ) pathFree = hero . canMoveUp ( ) hero…" at bounding box center [980, 505] width 439 height 471
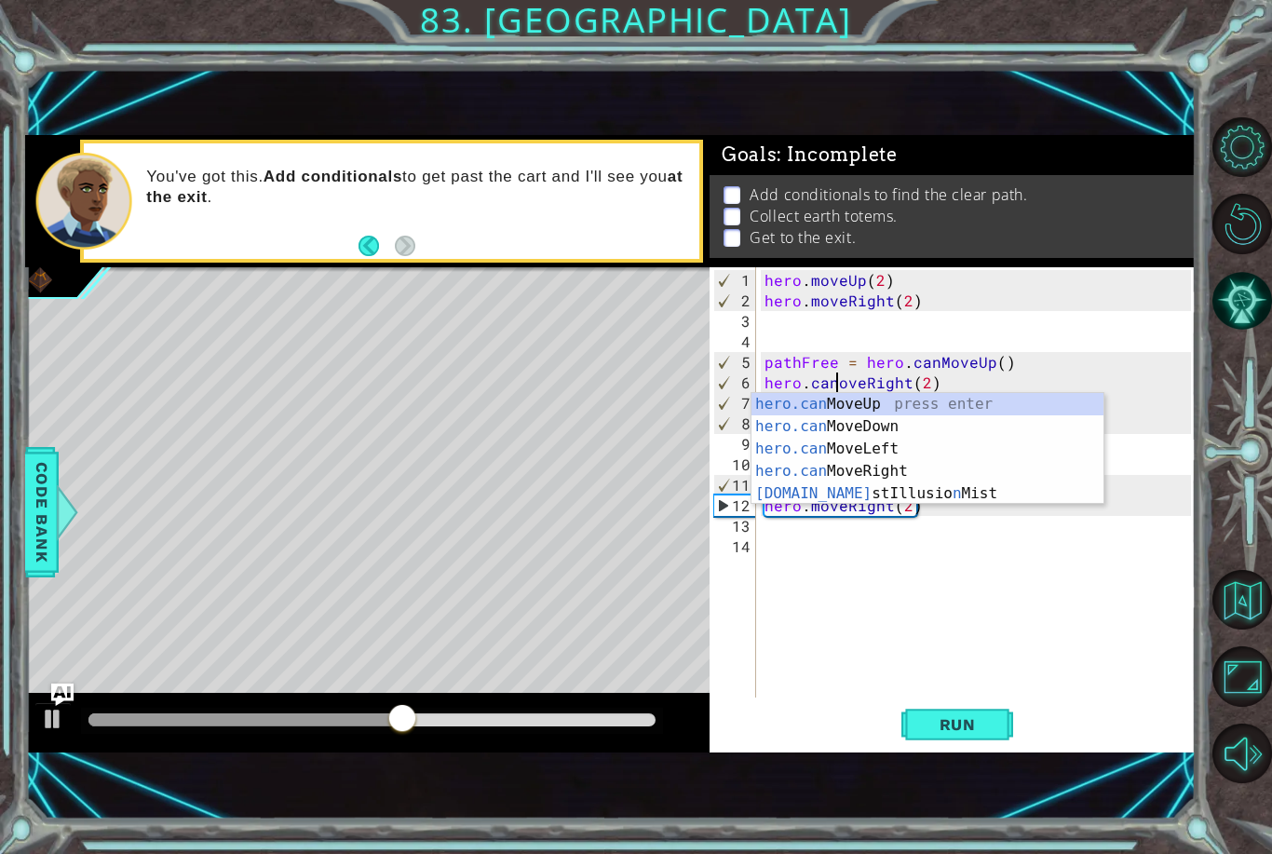
type textarea "hero.canMoveRight(2)"
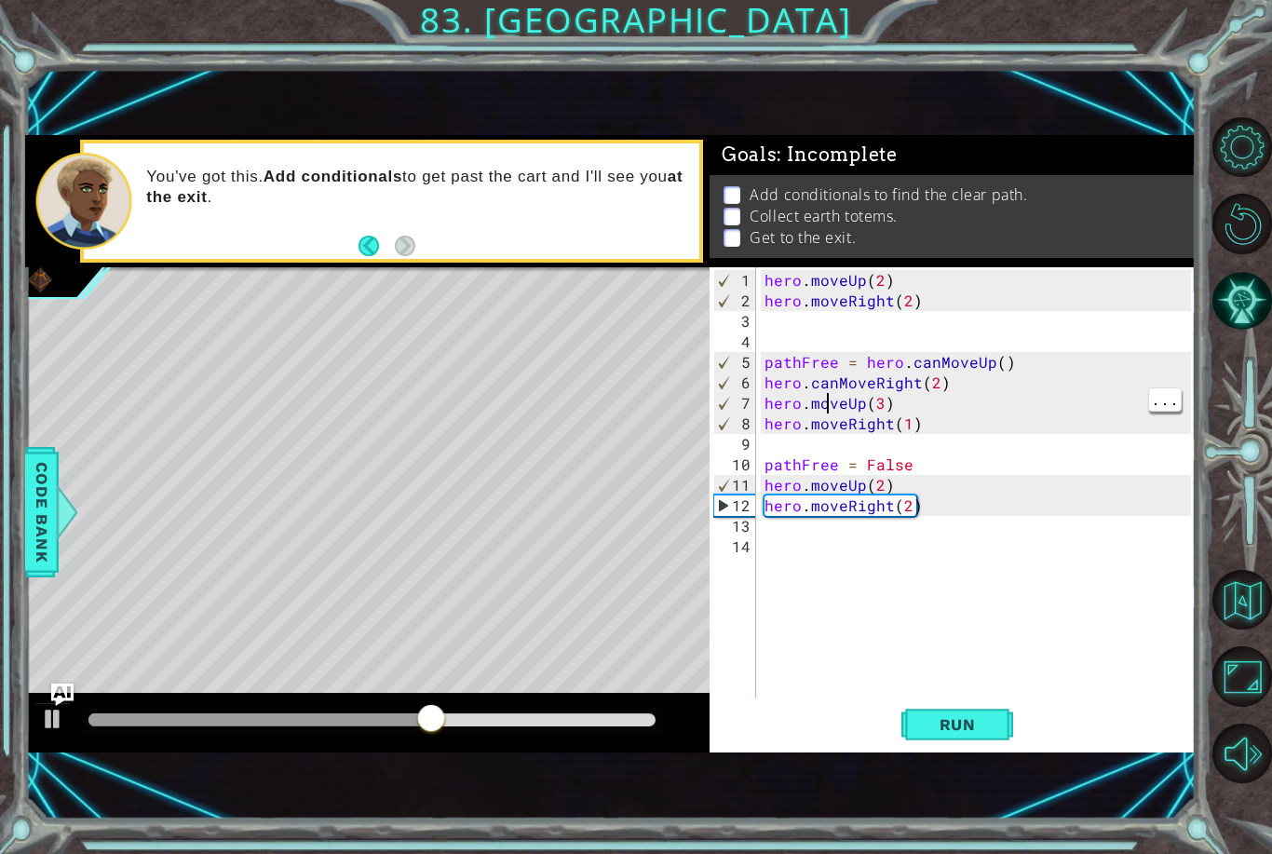
click at [824, 405] on div "hero . moveUp ( 2 ) hero . moveRight ( 2 ) pathFree = hero . canMoveUp ( ) hero…" at bounding box center [980, 505] width 439 height 471
click at [846, 416] on div "hero . moveUp ( 2 ) hero . moveRight ( 2 ) pathFree = hero . canMoveUp ( ) hero…" at bounding box center [980, 505] width 439 height 471
click at [860, 414] on div "hero . moveUp ( 2 ) hero . moveRight ( 2 ) pathFree = hero . canMoveUp ( ) hero…" at bounding box center [980, 505] width 439 height 471
click at [864, 399] on div "hero . moveUp ( 2 ) hero . moveRight ( 2 ) pathFree = hero . canMoveUp ( ) hero…" at bounding box center [980, 505] width 439 height 471
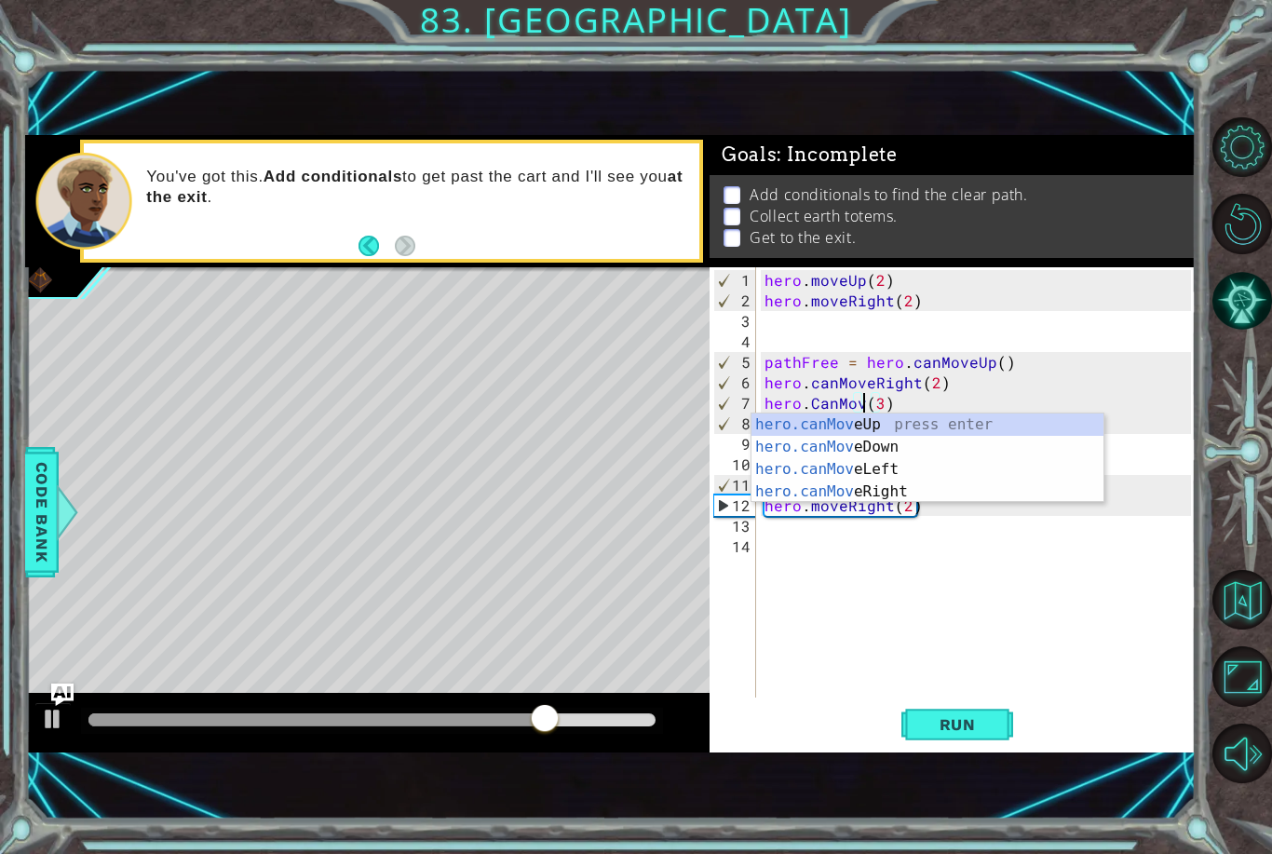
scroll to position [0, 6]
click at [939, 425] on div "hero.canMove Up press enter hero.canMove Down press enter hero.canMove Left pre…" at bounding box center [927, 480] width 352 height 134
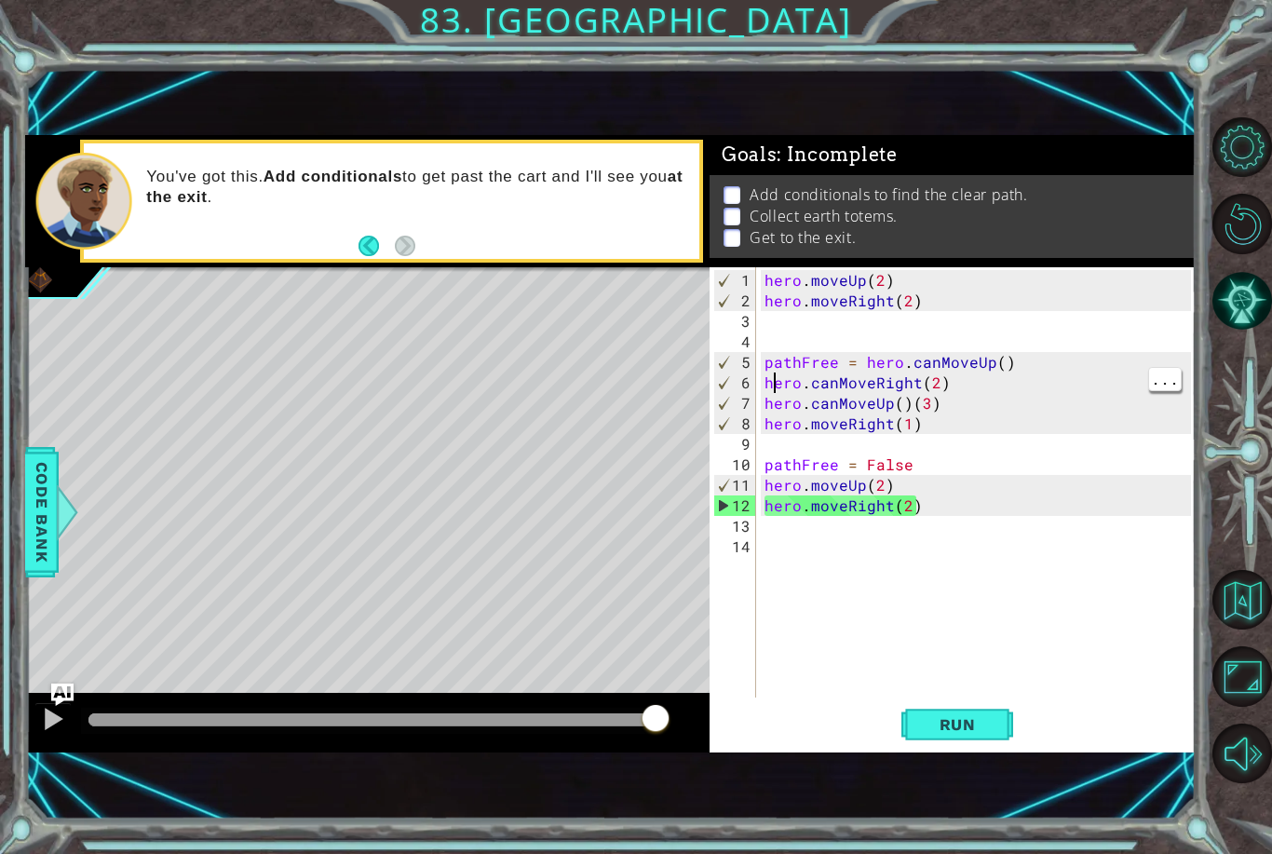
click at [770, 379] on div "hero . moveUp ( 2 ) hero . moveRight ( 2 ) pathFree = hero . canMoveUp ( ) hero…" at bounding box center [980, 505] width 439 height 471
click at [951, 722] on span "Run" at bounding box center [958, 724] width 74 height 19
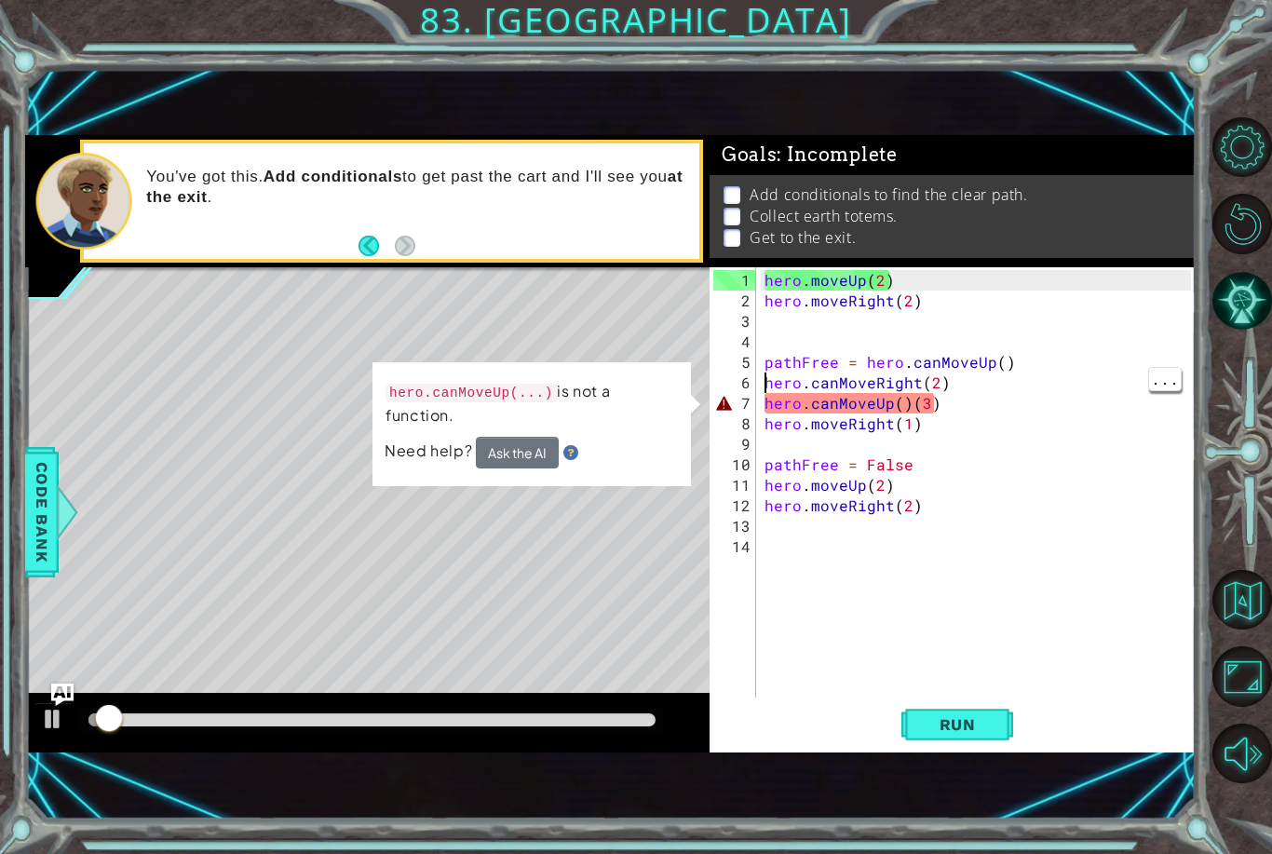
click at [763, 389] on div "hero . moveUp ( 2 ) hero . moveRight ( 2 ) pathFree = hero . canMoveUp ( ) hero…" at bounding box center [980, 505] width 439 height 471
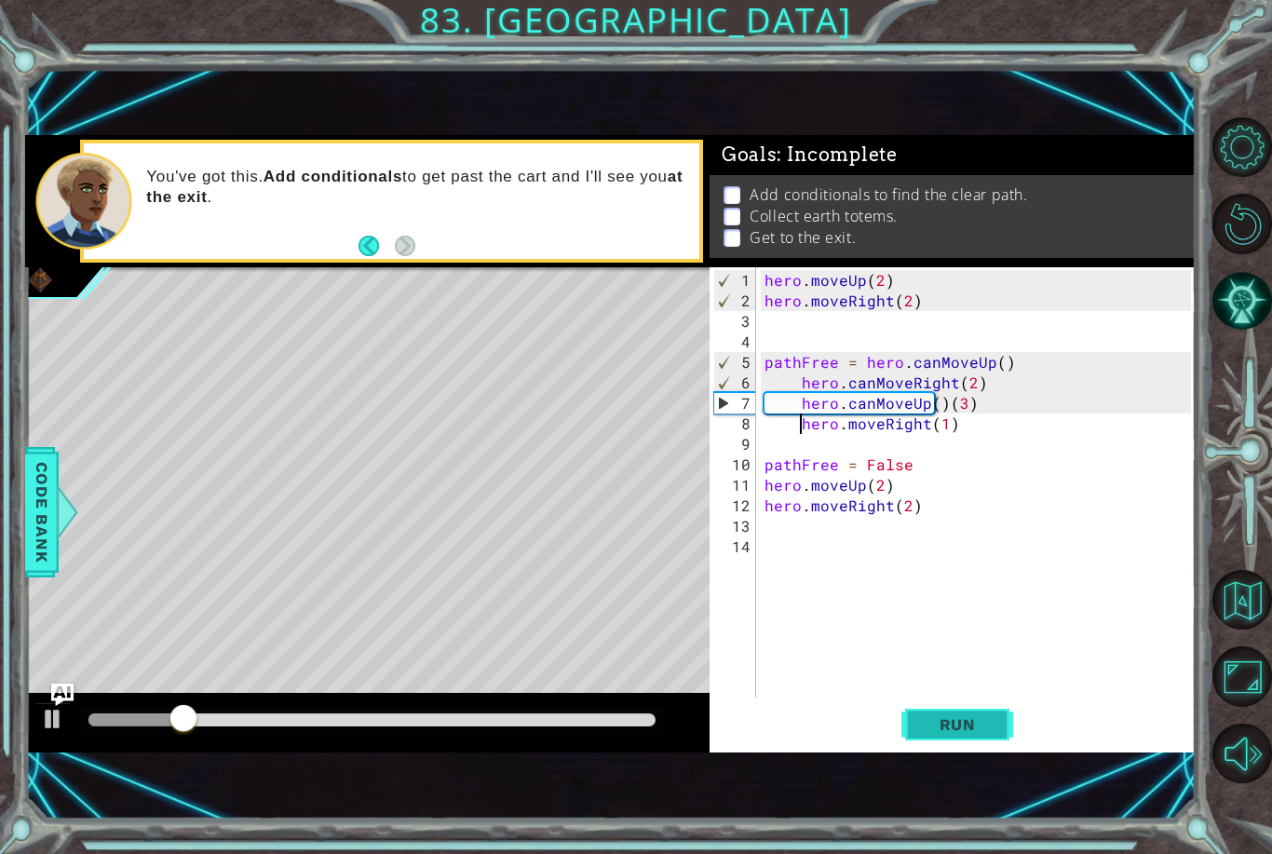
click at [962, 739] on button "Run" at bounding box center [957, 724] width 112 height 48
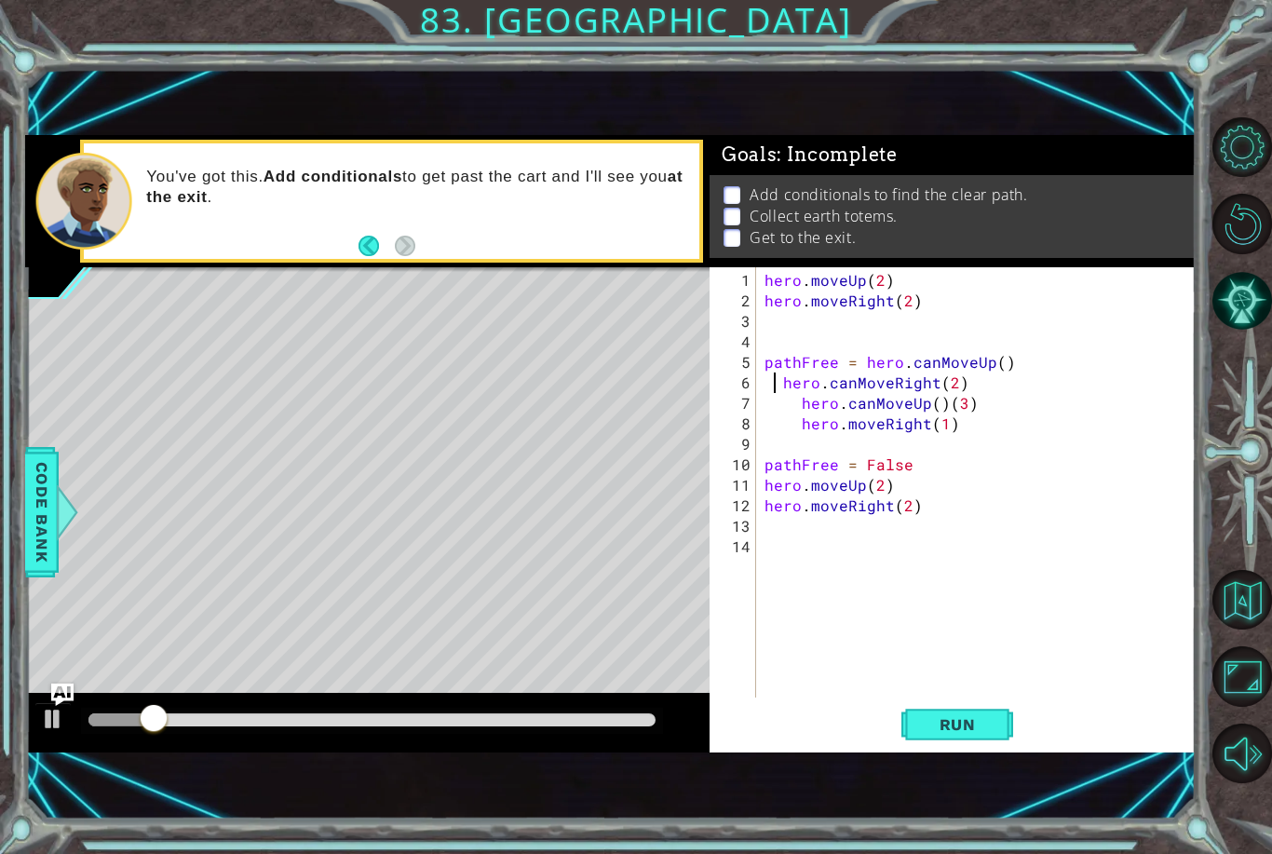
type textarea "hero.canMoveRight(2)"
click at [1056, 594] on div "hero . moveUp ( 2 ) hero . moveRight ( 2 ) pathFree = hero . canMoveUp ( ) hero…" at bounding box center [980, 505] width 439 height 471
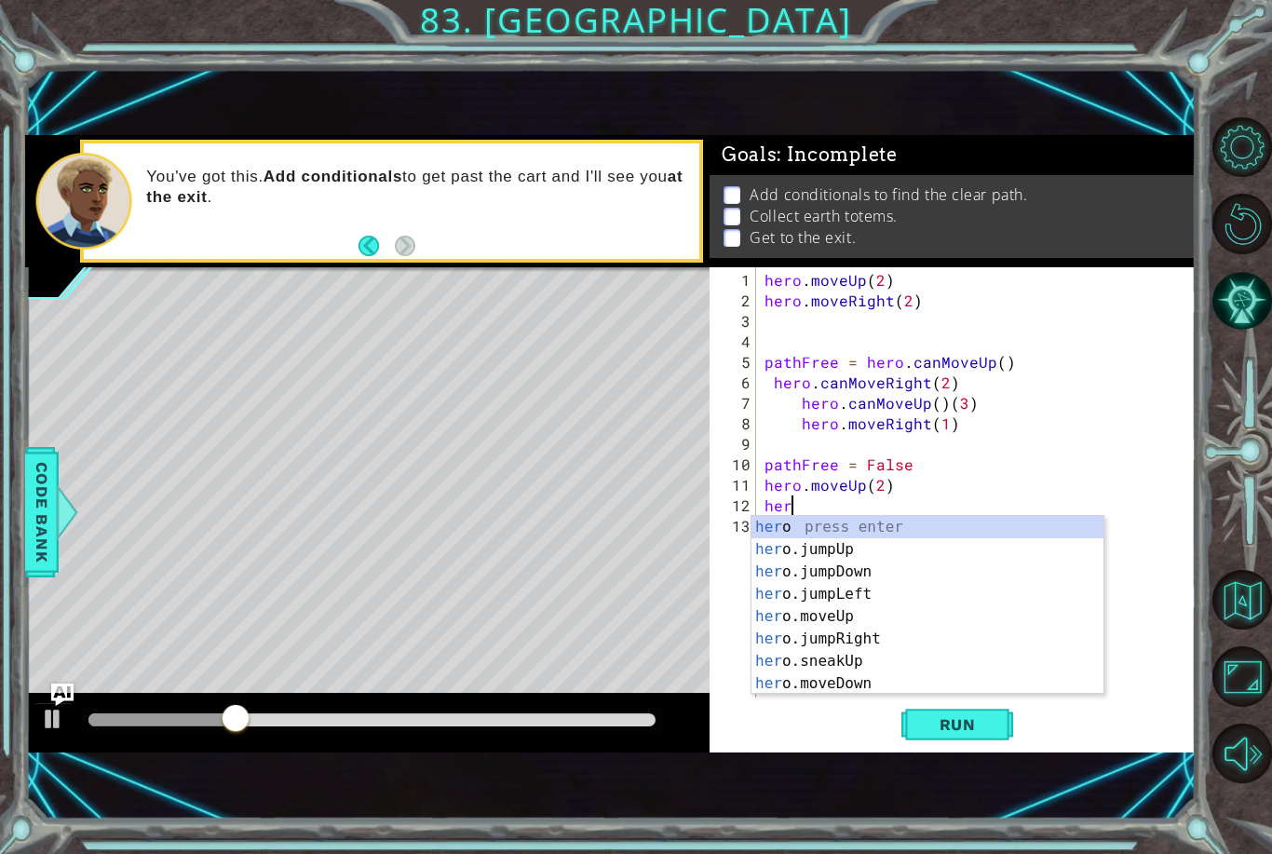
type textarea "h"
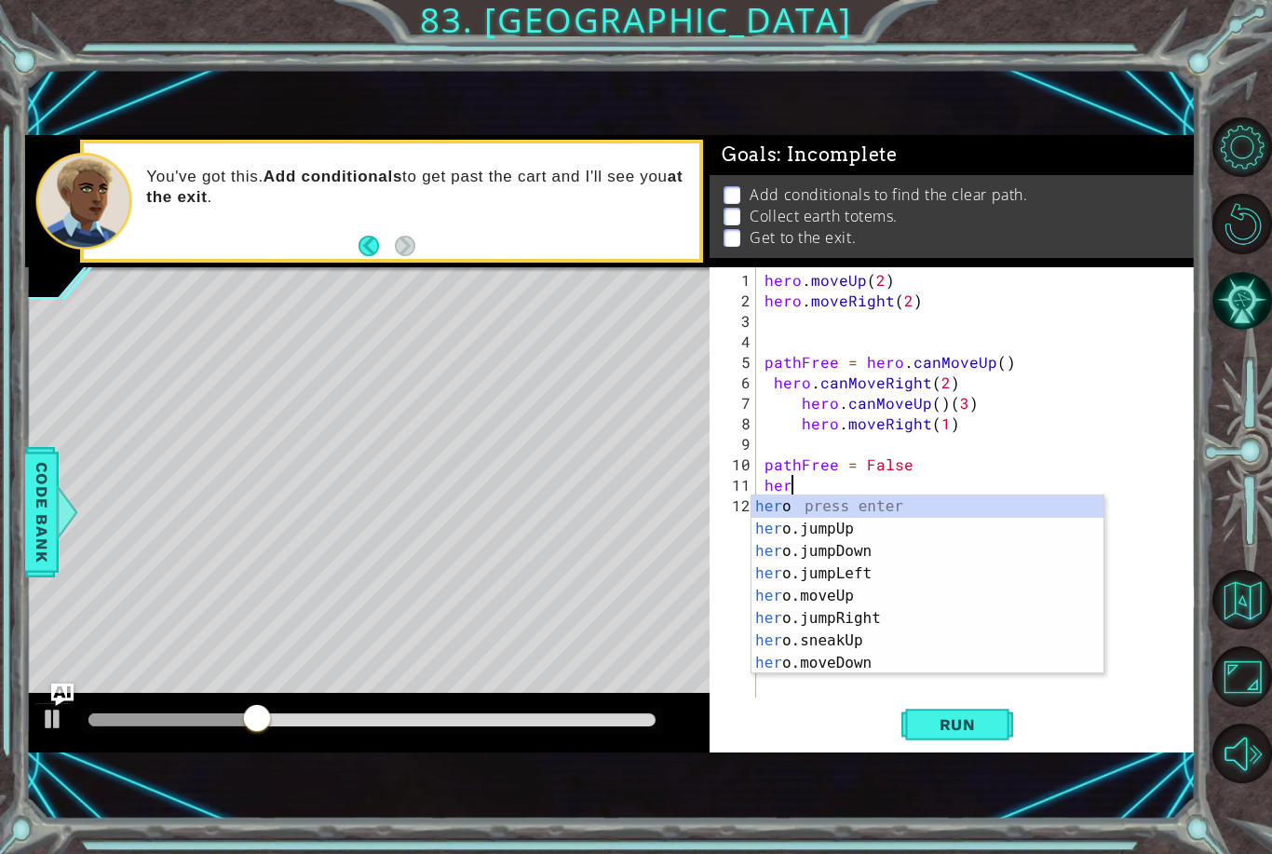
type textarea "h"
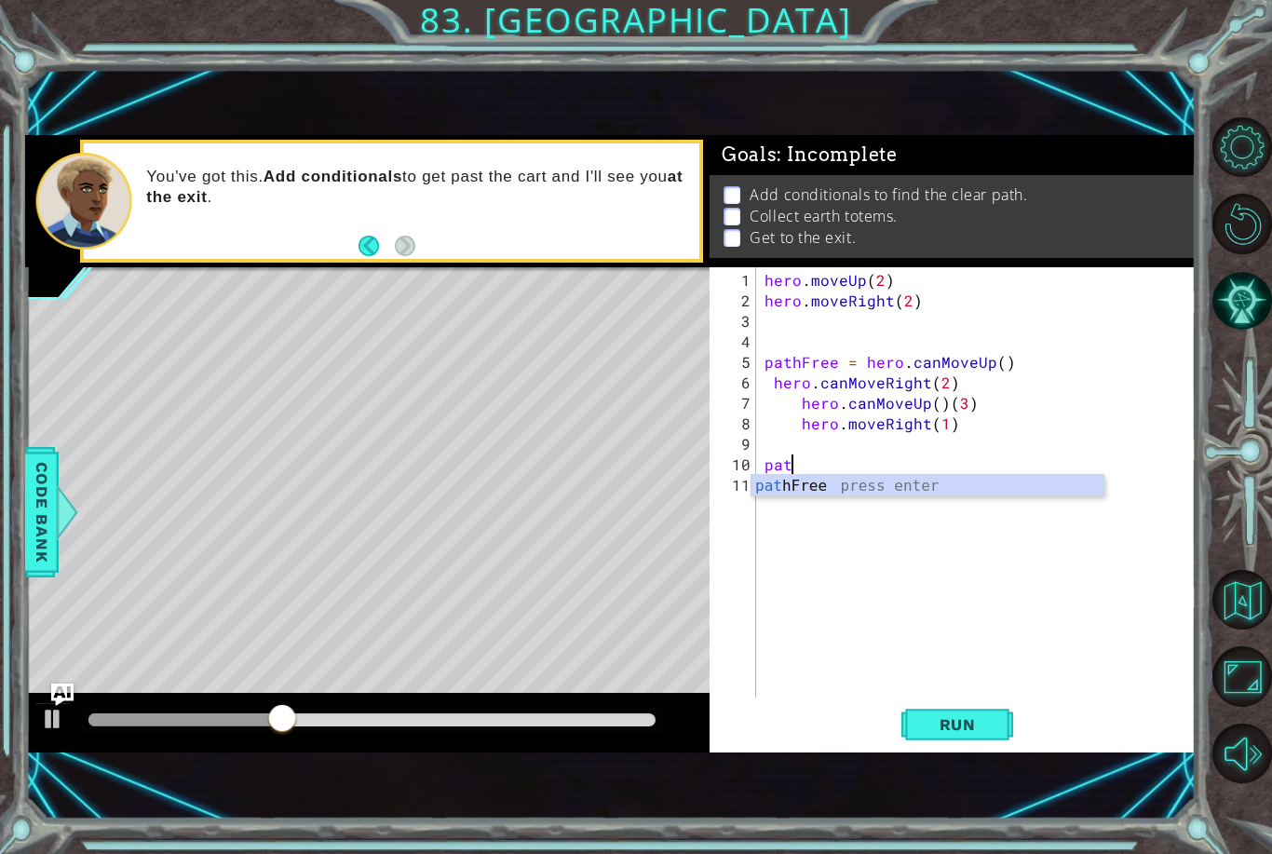
type textarea "p"
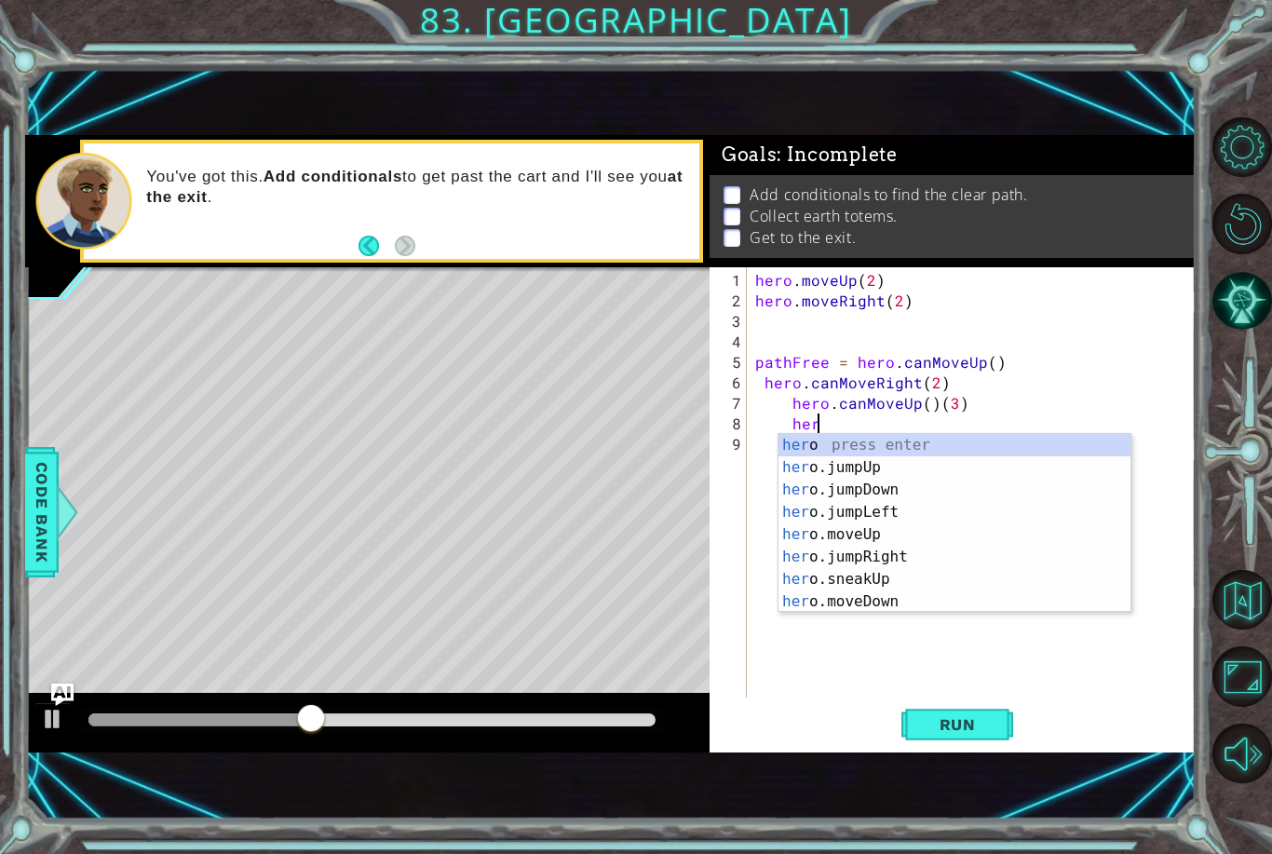
type textarea "h"
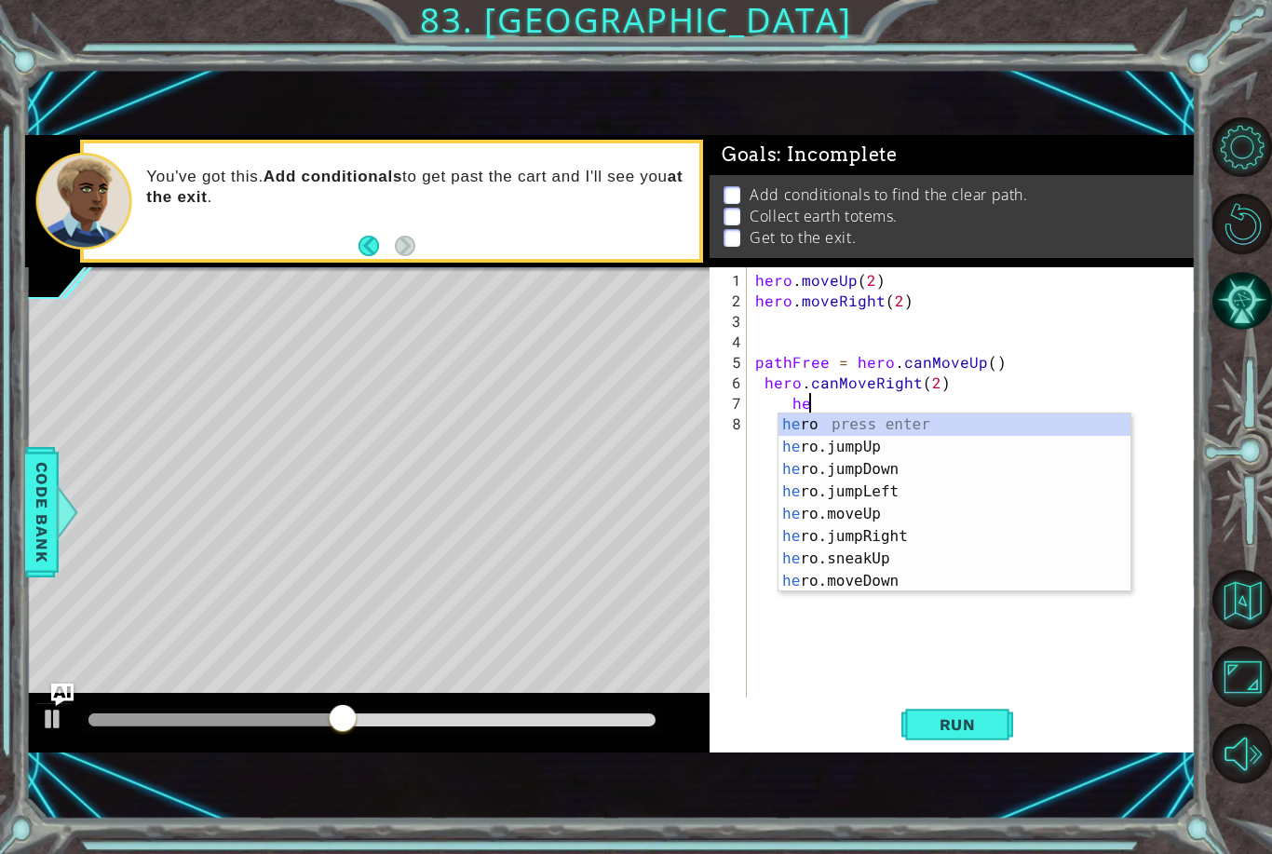
type textarea "h"
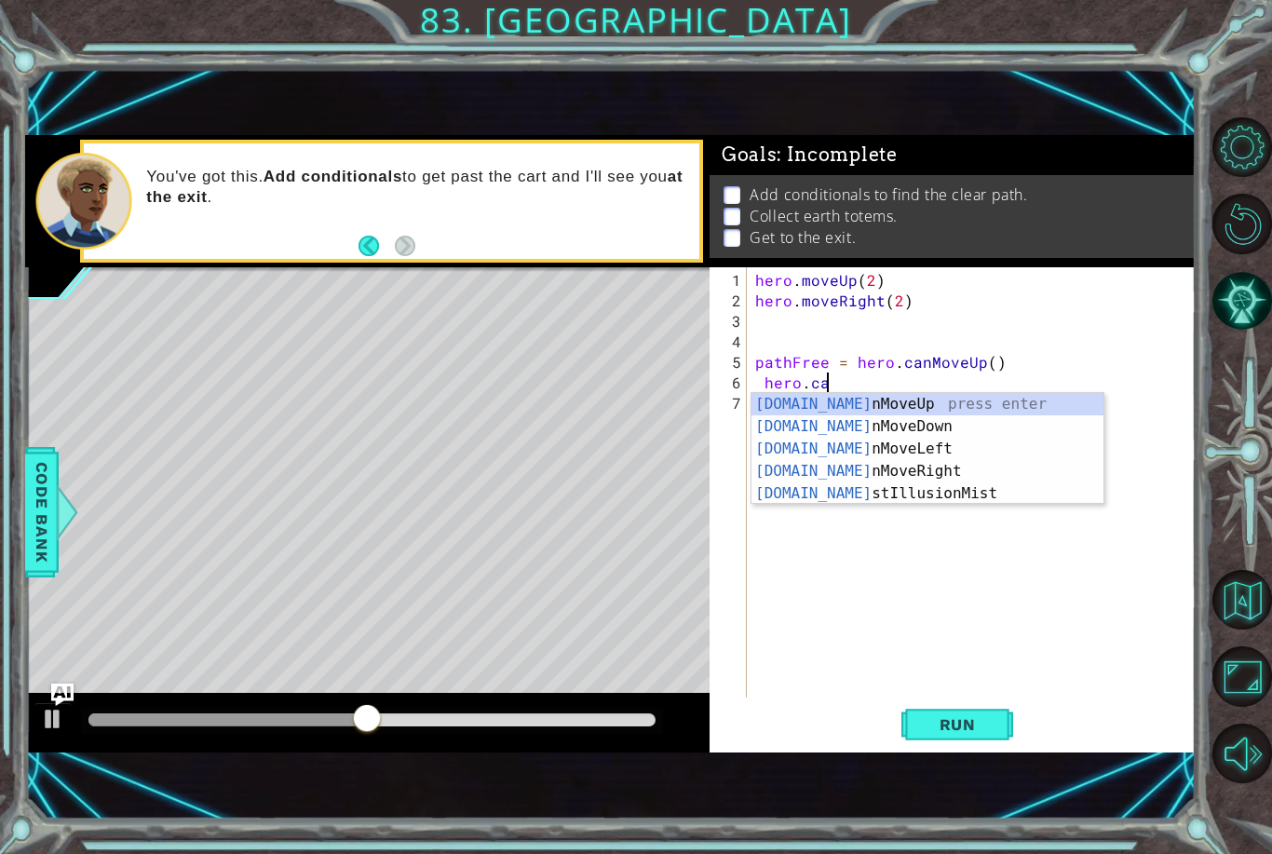
type textarea "hero.c"
